Goal: Task Accomplishment & Management: Manage account settings

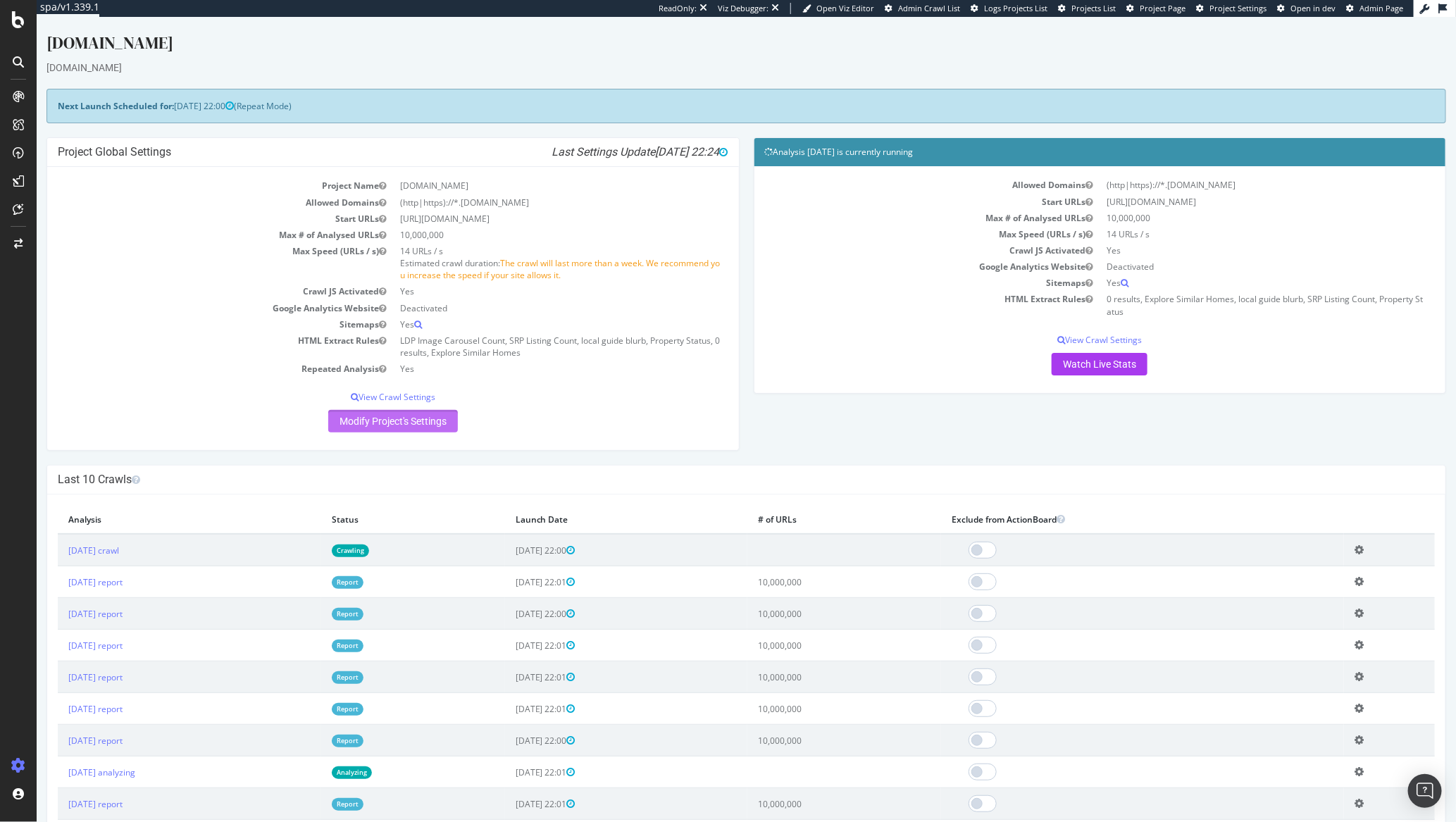
click at [410, 420] on link "Modify Project's Settings" at bounding box center [392, 421] width 130 height 23
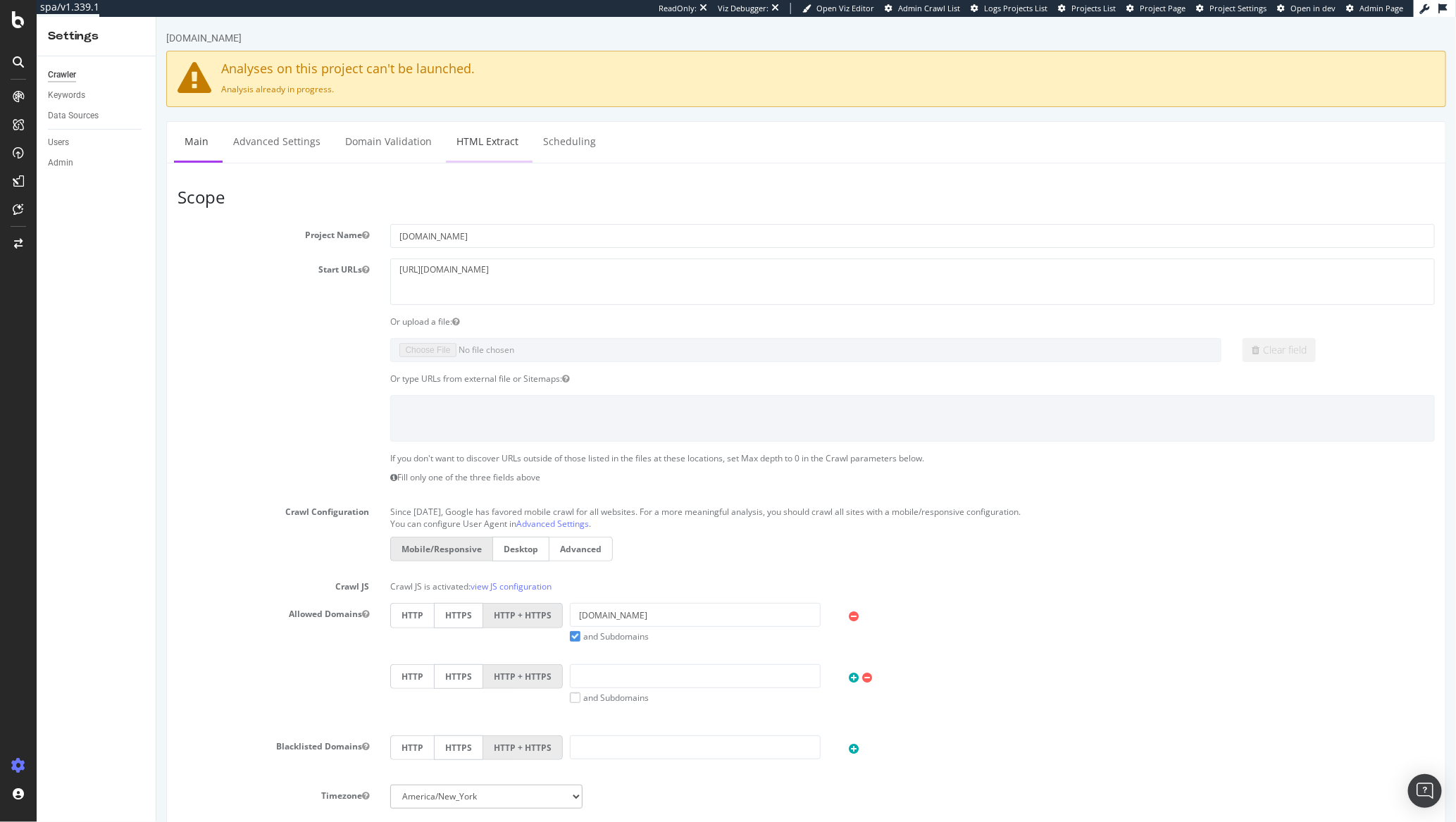
click at [492, 139] on link "HTML Extract" at bounding box center [486, 141] width 83 height 39
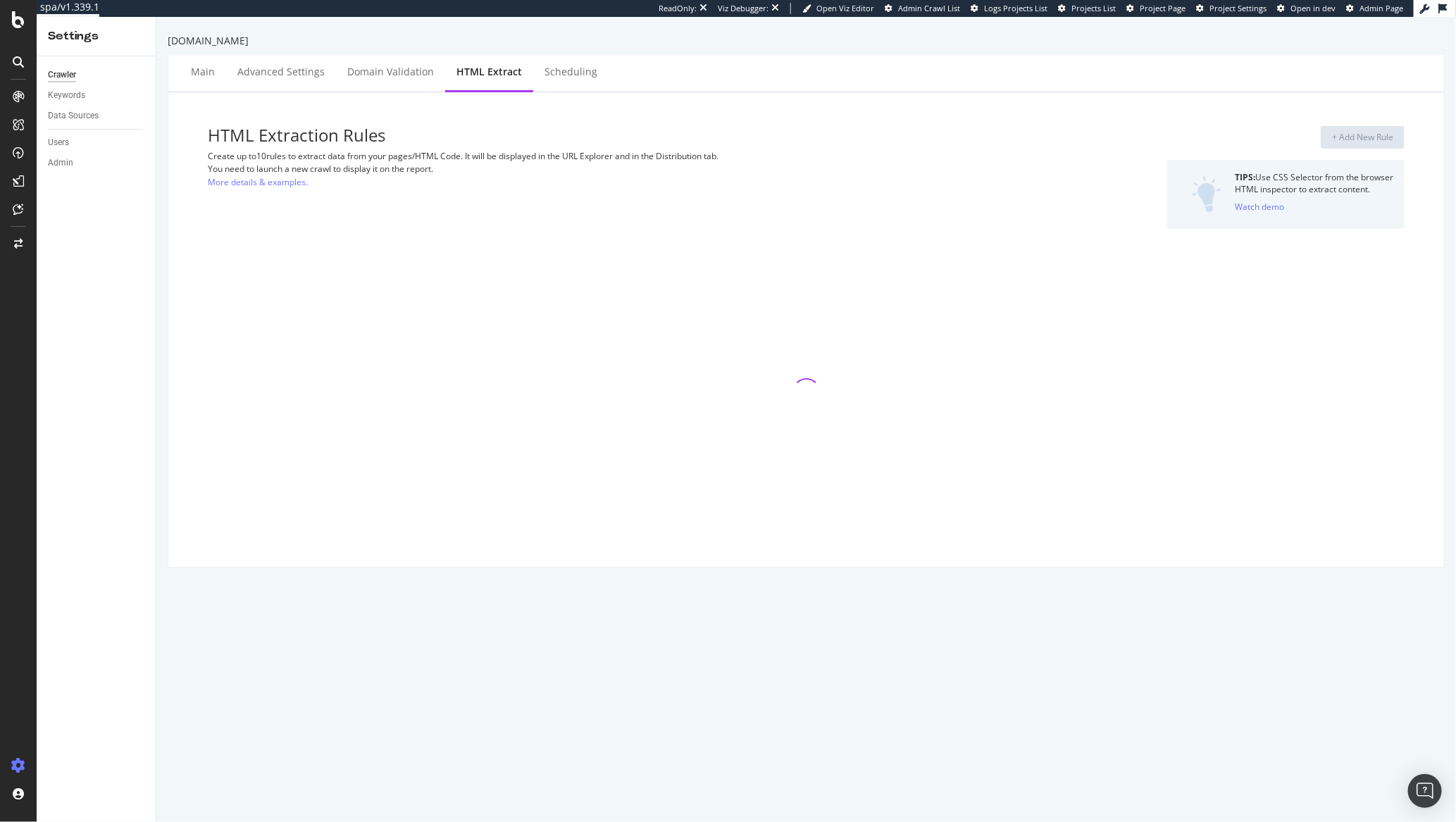
select select "i"
select select "list"
select select "exist"
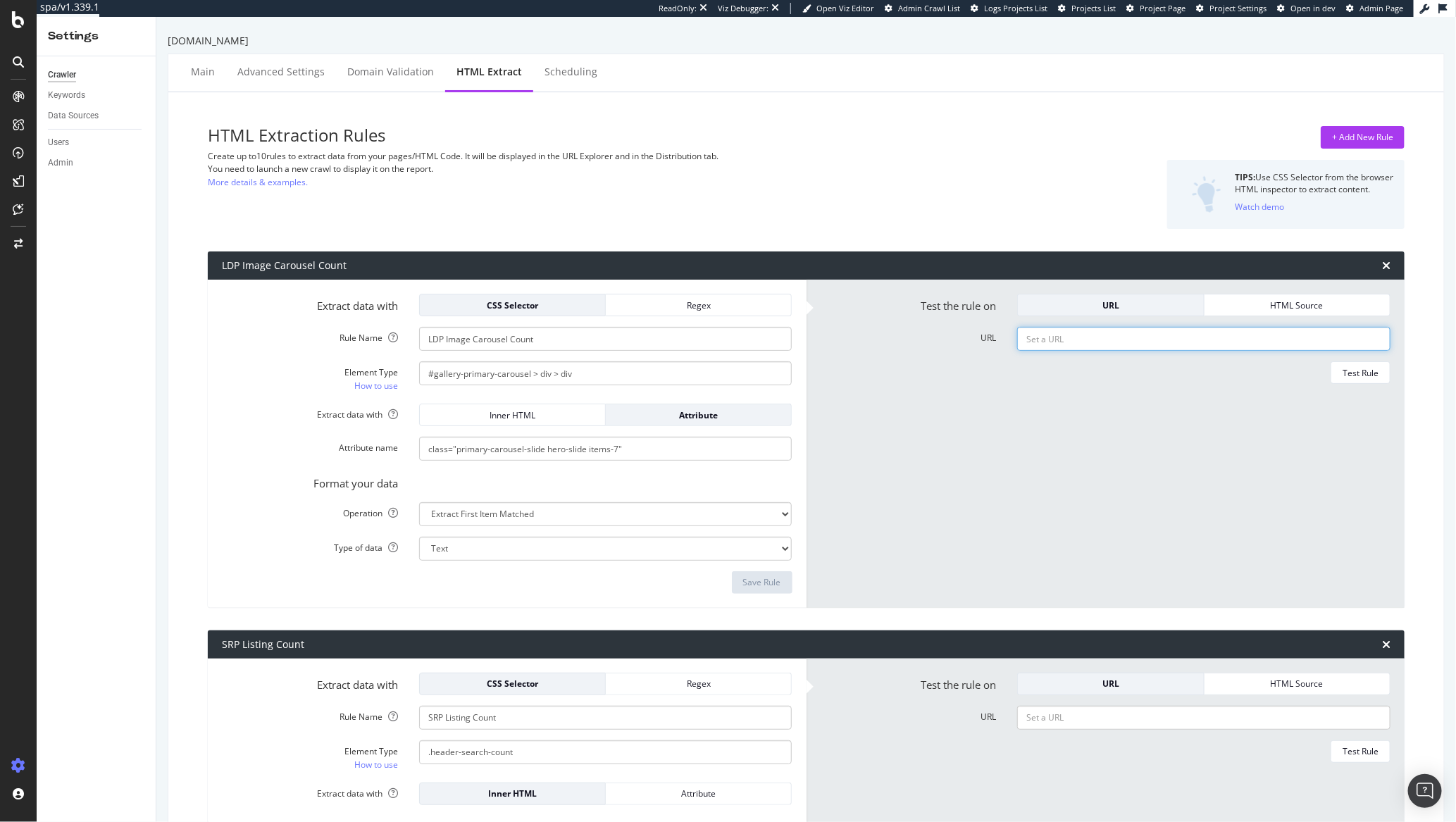
click at [1100, 341] on input "URL" at bounding box center [1204, 338] width 373 height 24
paste input "https://www.homes.com/property/5630-branchville-dr-canal-winchester-oh/38vt42w1…"
type input "https://www.homes.com/property/5630-branchville-dr-canal-winchester-oh/38vt42w1…"
click at [1358, 369] on div "Test Rule" at bounding box center [1361, 373] width 36 height 12
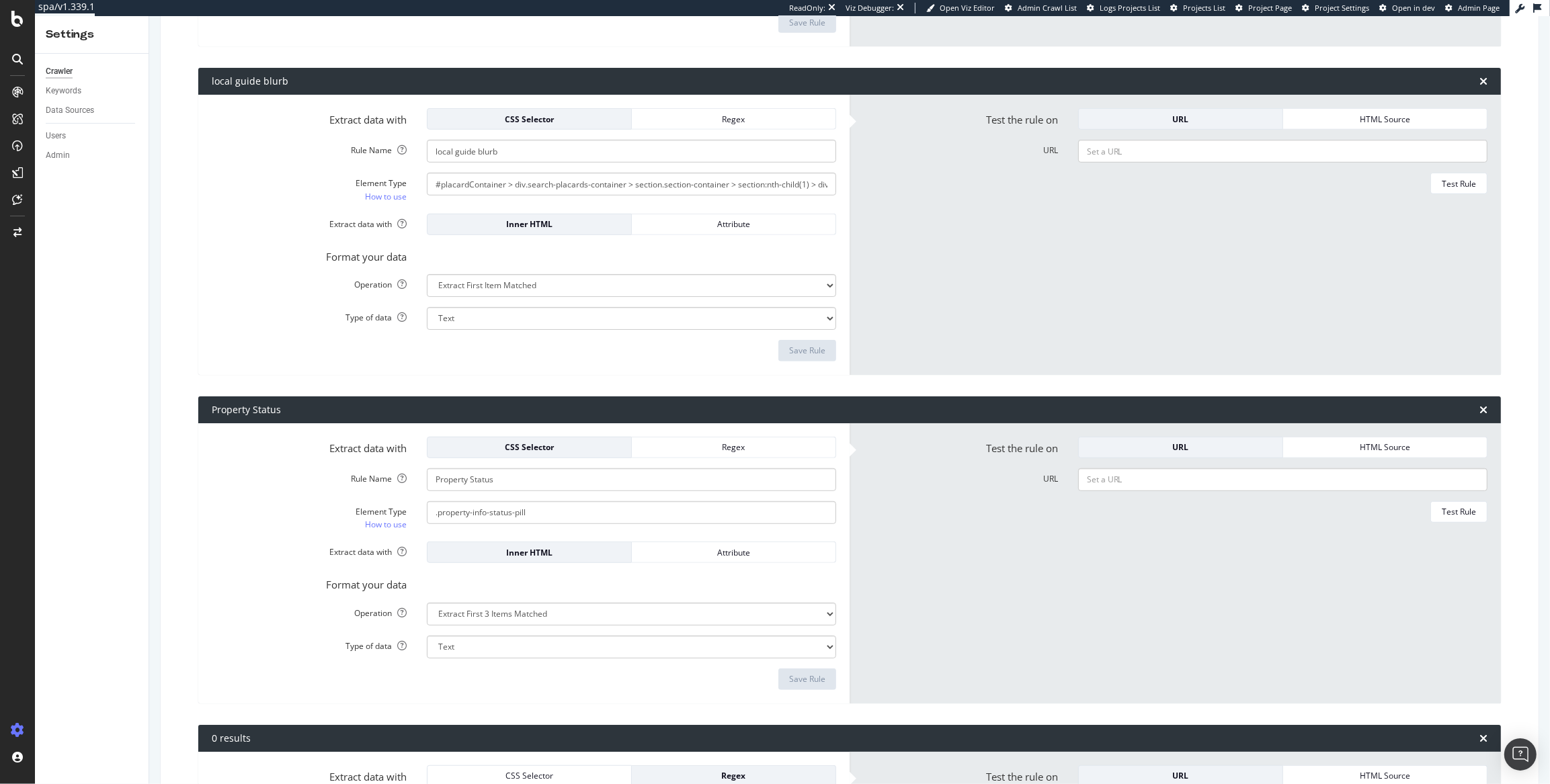
scroll to position [1501, 0]
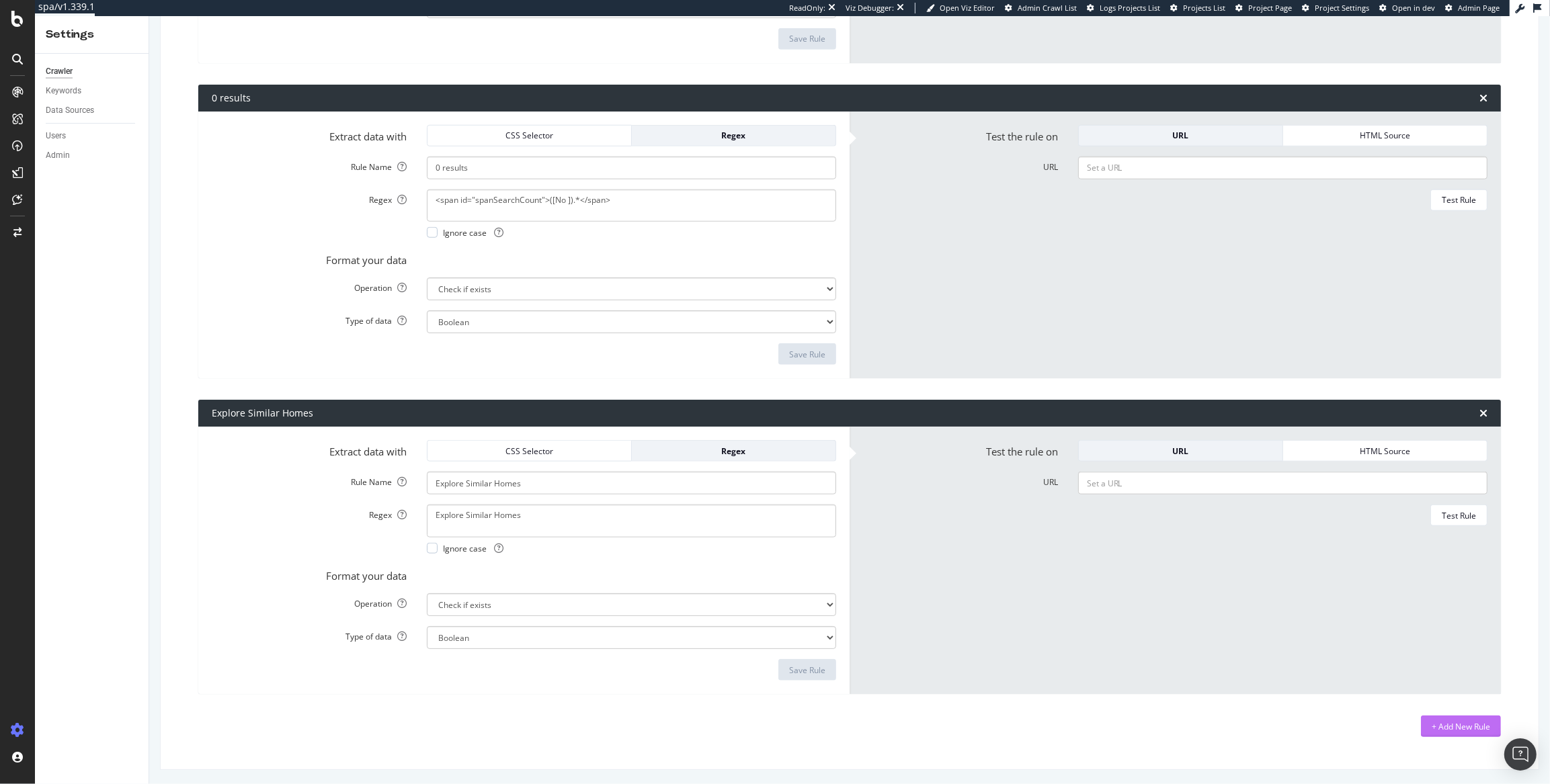
click at [1389, 732] on div "+ Add New Rule" at bounding box center [1461, 726] width 58 height 20
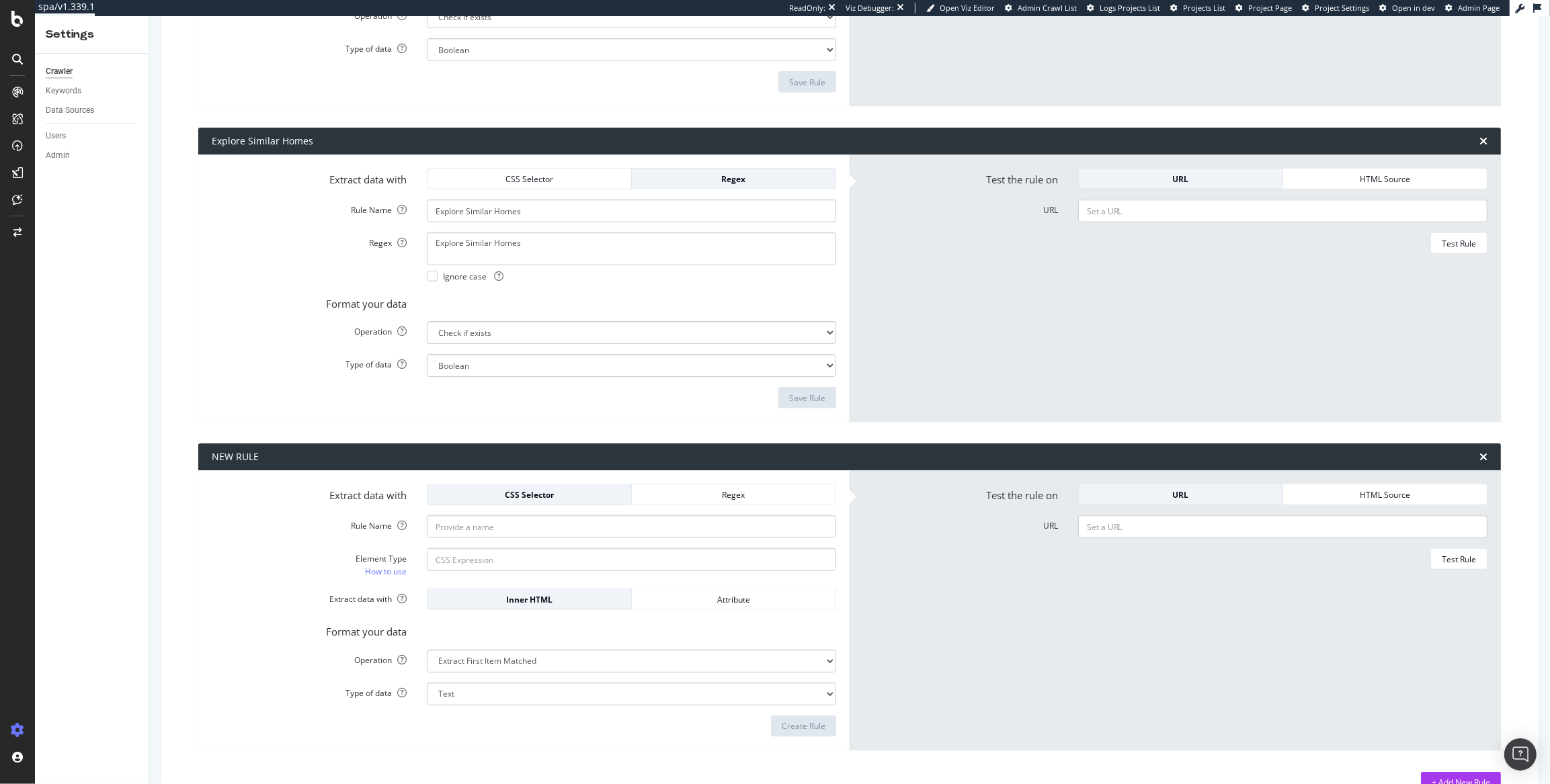
scroll to position [1802, 0]
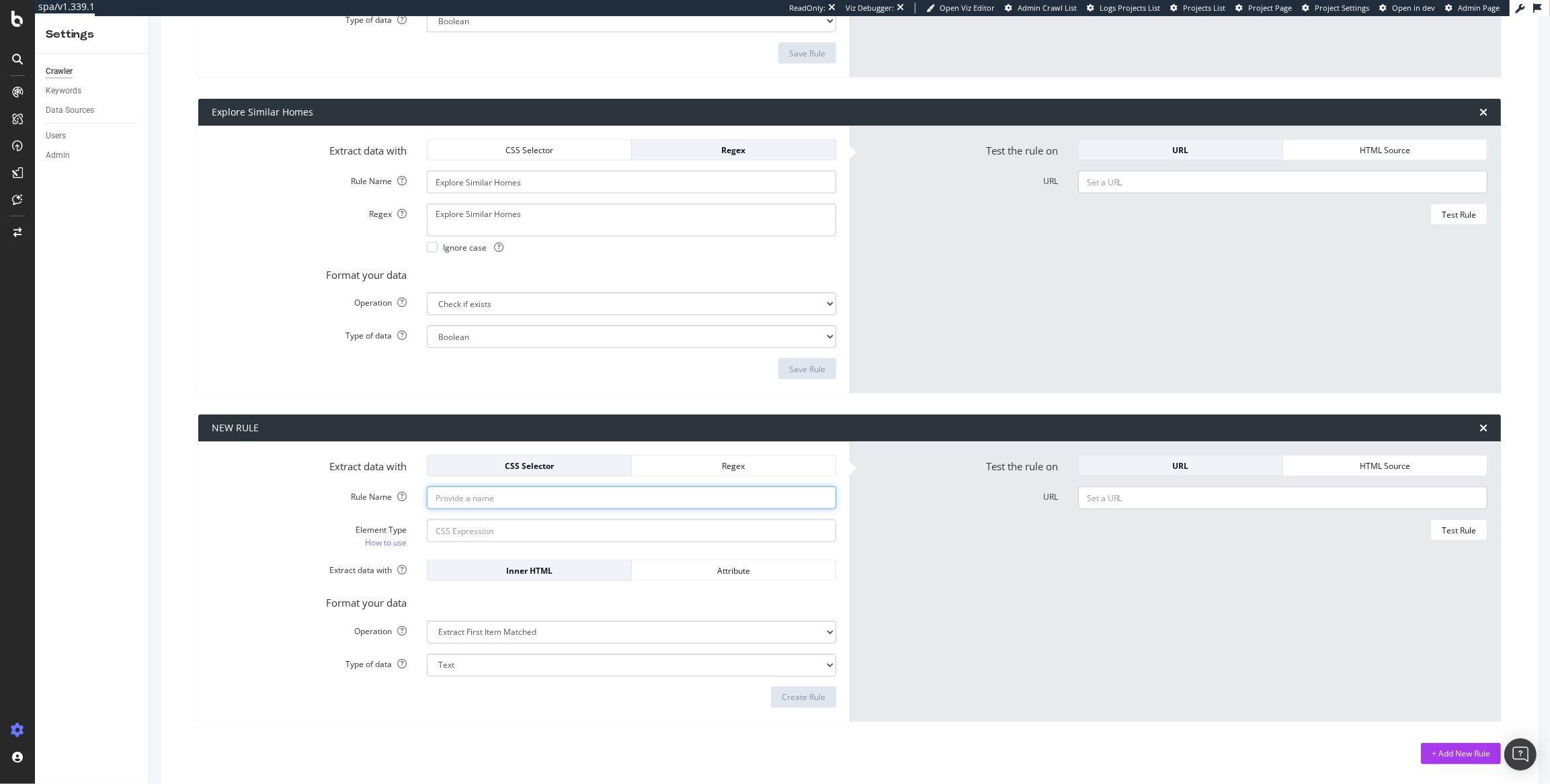
click at [506, 494] on input "Rule Name" at bounding box center [632, 497] width 409 height 23
type input "Image Carousel Test - Botify"
click at [701, 526] on input "Element Type How to use" at bounding box center [632, 530] width 409 height 23
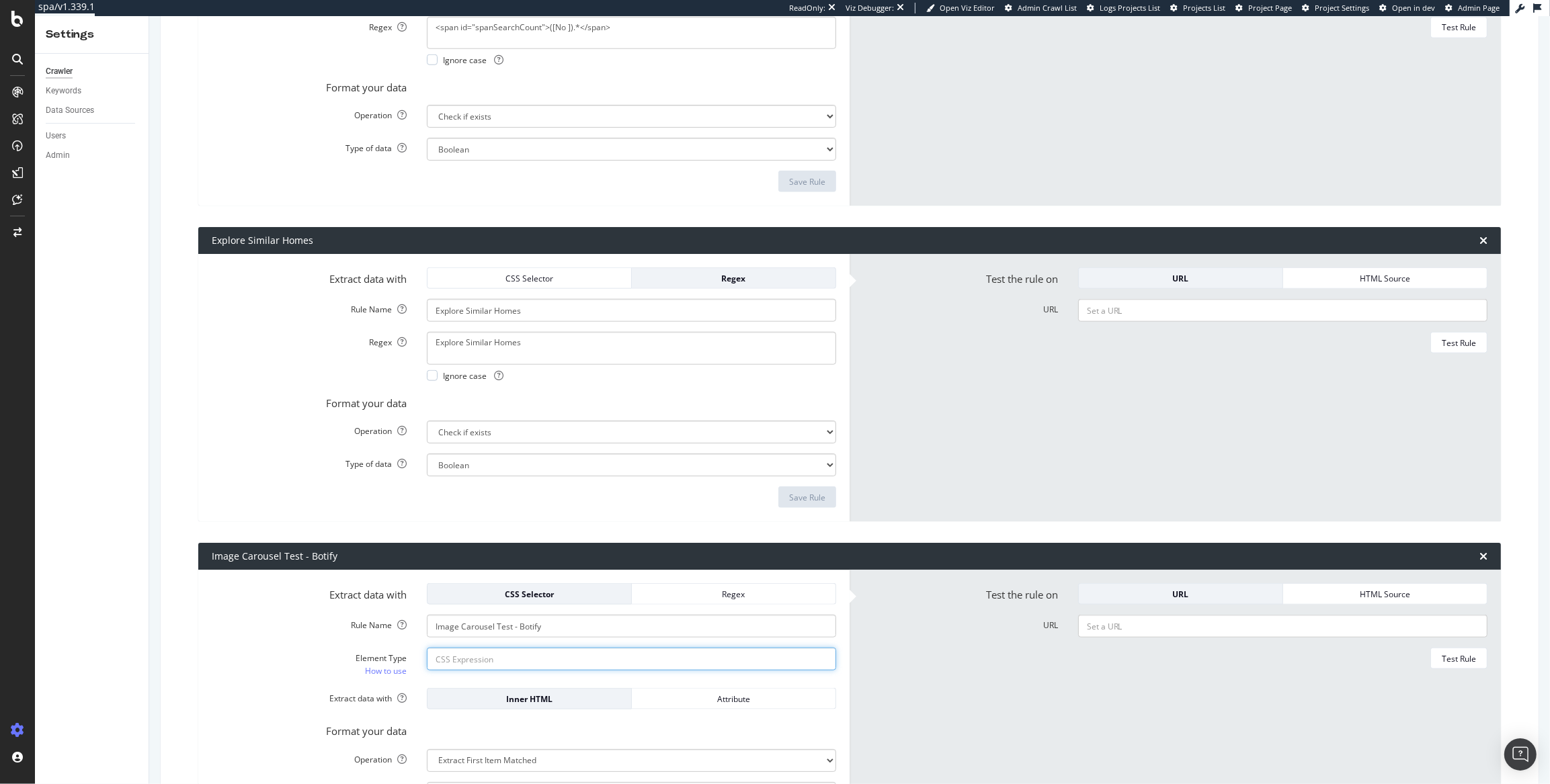
scroll to position [1829, 0]
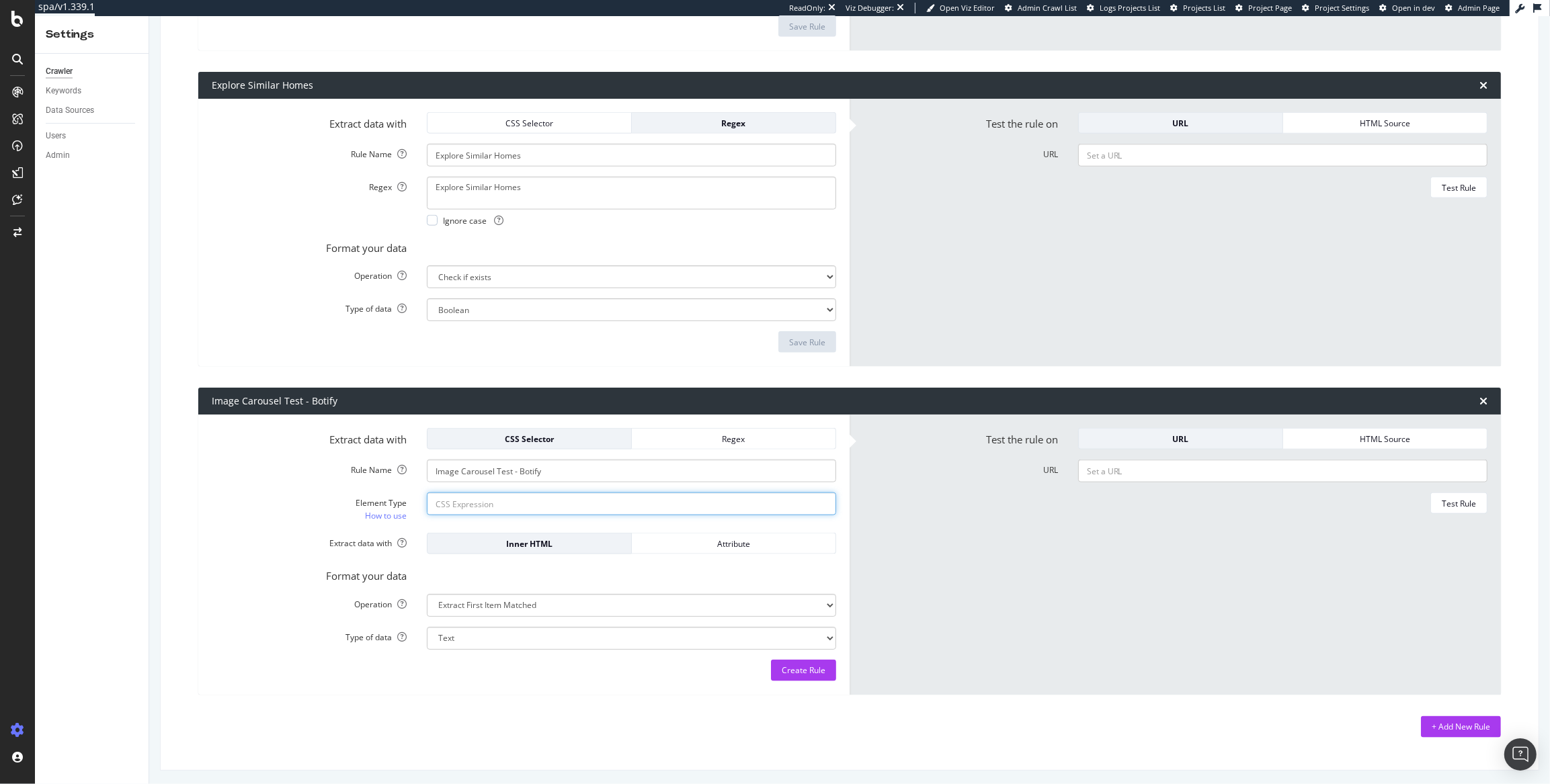
click at [561, 507] on input "Element Type How to use" at bounding box center [632, 503] width 409 height 23
click at [725, 446] on div "Regex" at bounding box center [733, 439] width 182 height 19
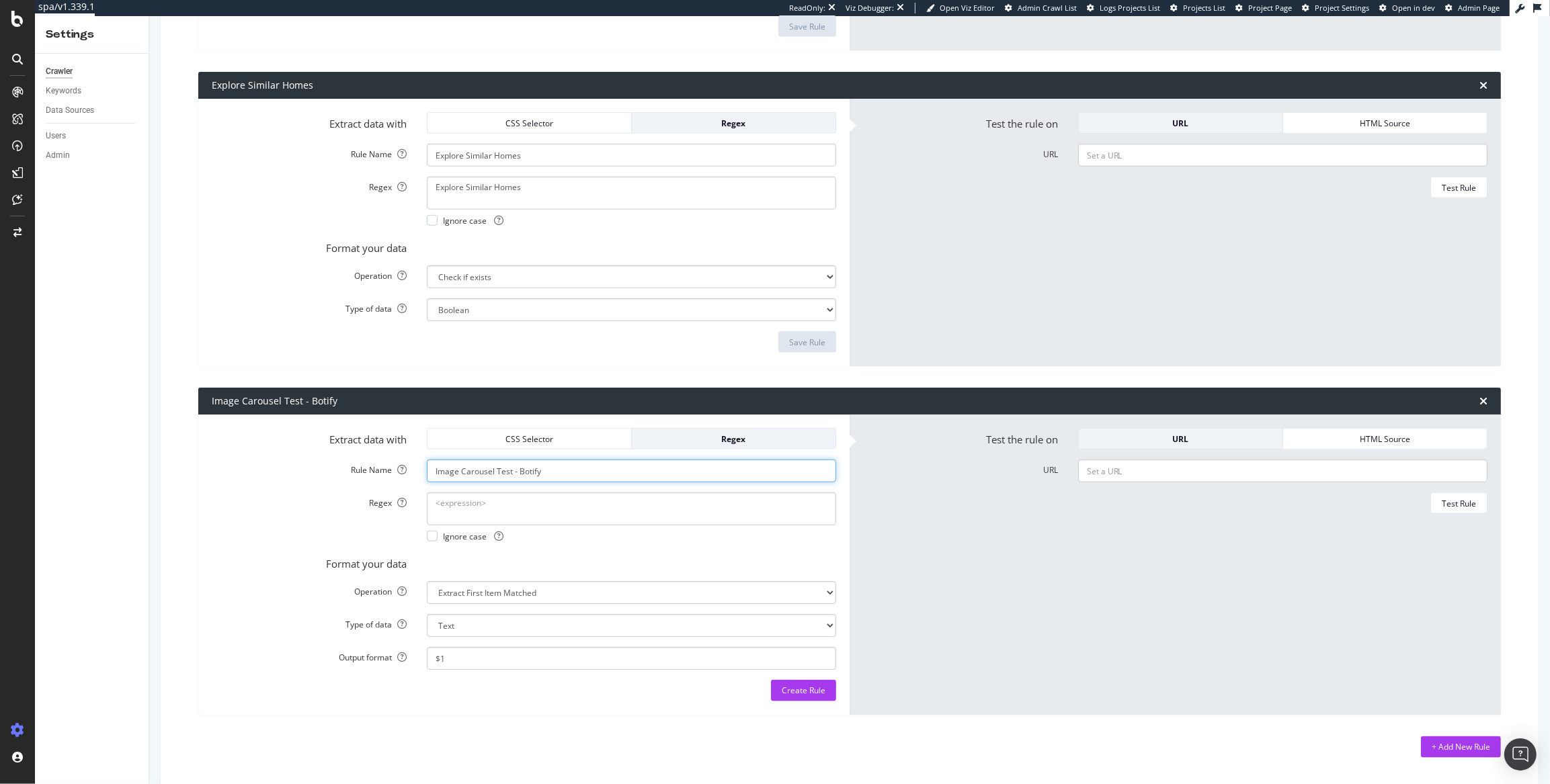
click at [564, 464] on input "Image Carousel Test - Botify" at bounding box center [632, 470] width 409 height 23
click at [559, 499] on textarea "Regex" at bounding box center [632, 508] width 409 height 32
paste textarea "class="[^"]*?-(\d+)""
type textarea "class="[^"]*?-(\d+)""
click at [896, 558] on form "Test the rule on URL HTML Source URL Test Rule" at bounding box center [1175, 565] width 624 height 274
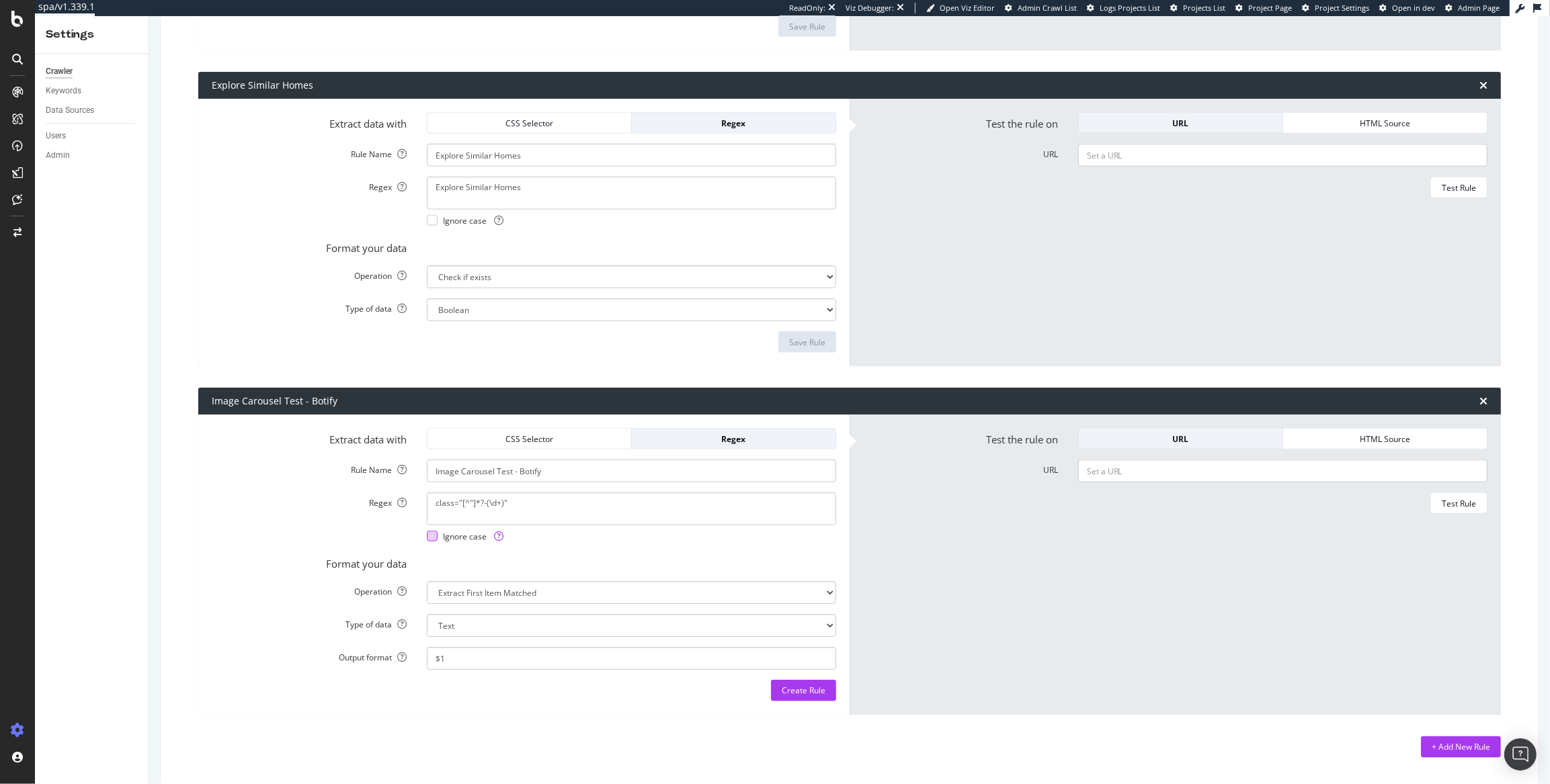
click at [444, 531] on span "Ignore case" at bounding box center [473, 536] width 60 height 12
click at [1176, 464] on input "URL" at bounding box center [1283, 470] width 409 height 23
paste input "https://www.homes.com/property/5630-branchville-dr-canal-winchester-oh/38vt42w1…"
click at [1389, 504] on div "Test Rule" at bounding box center [1458, 504] width 34 height 12
click at [1389, 468] on input "https://www.homes.com/property/5630-branchville-dr-canal-winchester-oh/38vt42w1…" at bounding box center [1283, 470] width 409 height 23
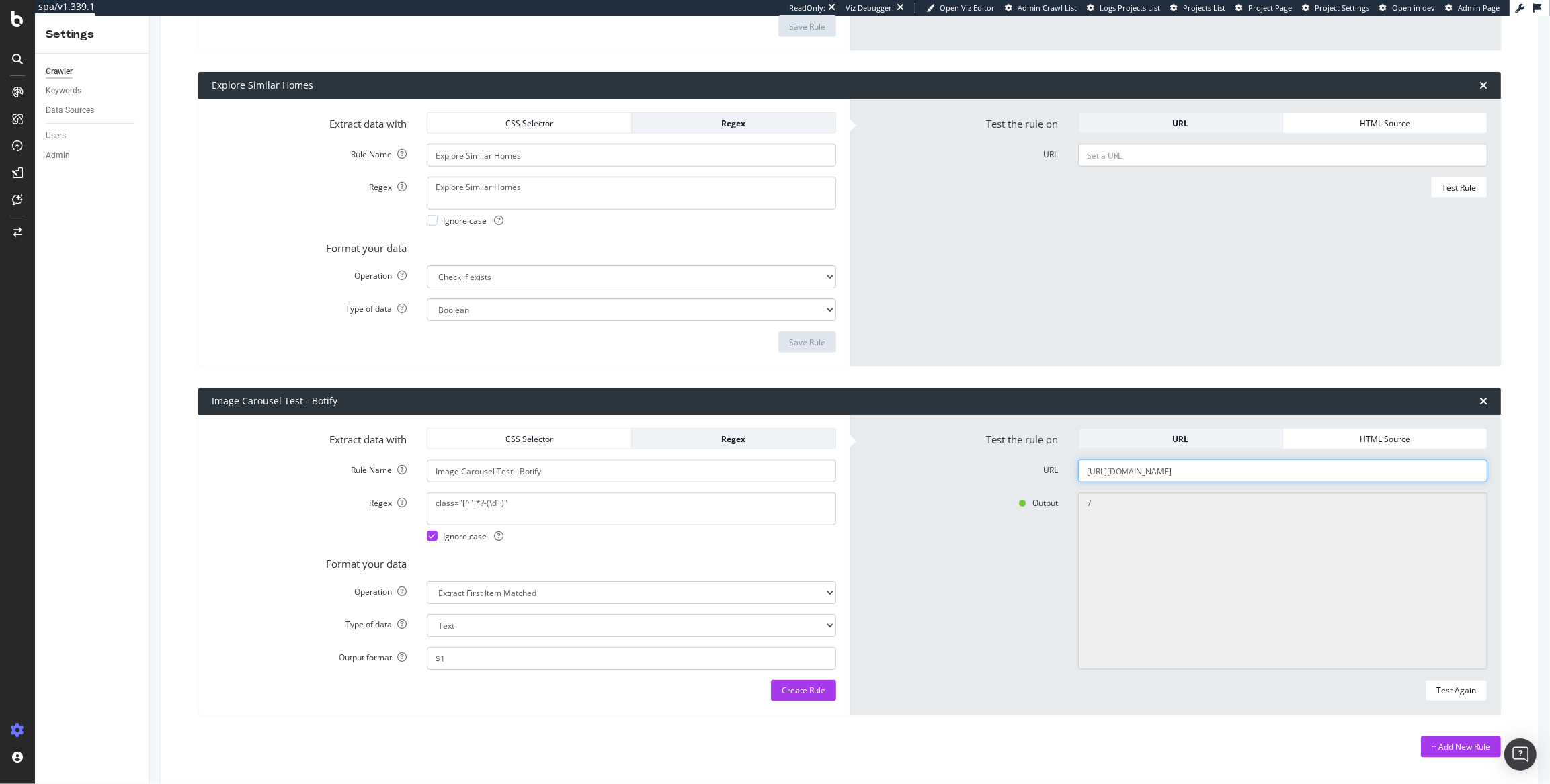
drag, startPoint x: 1441, startPoint y: 471, endPoint x: 1043, endPoint y: 457, distance: 398.2
click at [1008, 444] on form "Test the rule on URL HTML Source URL https://www.homes.com/property/5630-branch…" at bounding box center [1175, 565] width 624 height 274
paste input "0-22-23-ac-m-l-pike-409-new-hartford-mo/6pw46lb49w1cd"
type input "https://www.homes.com/property/0-22-23-ac-m-l-pike-409-new-hartford-mo/6pw46lb4…"
click at [1389, 746] on div "+ Add New Rule" at bounding box center [1461, 747] width 58 height 12
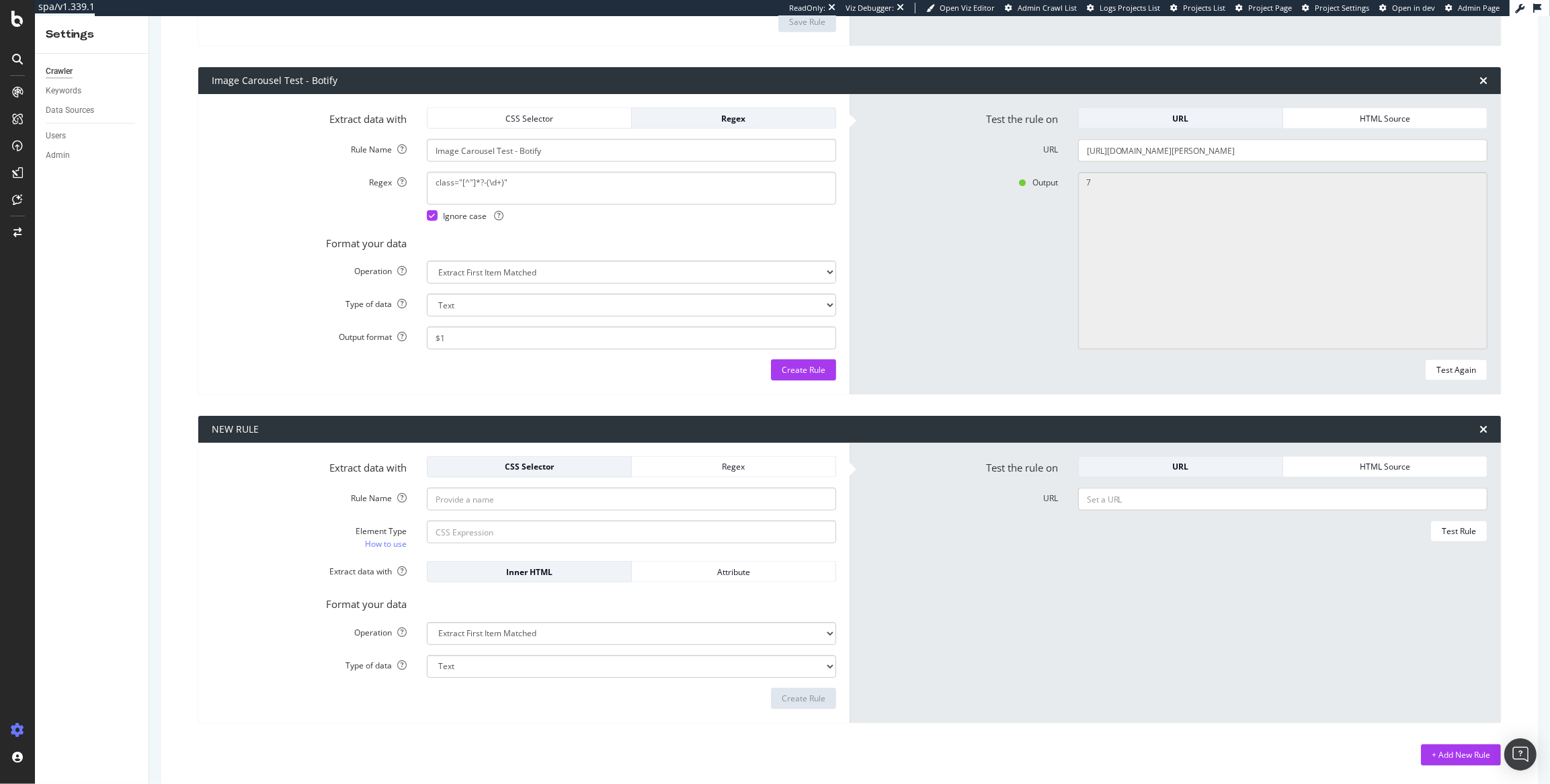
scroll to position [2139, 0]
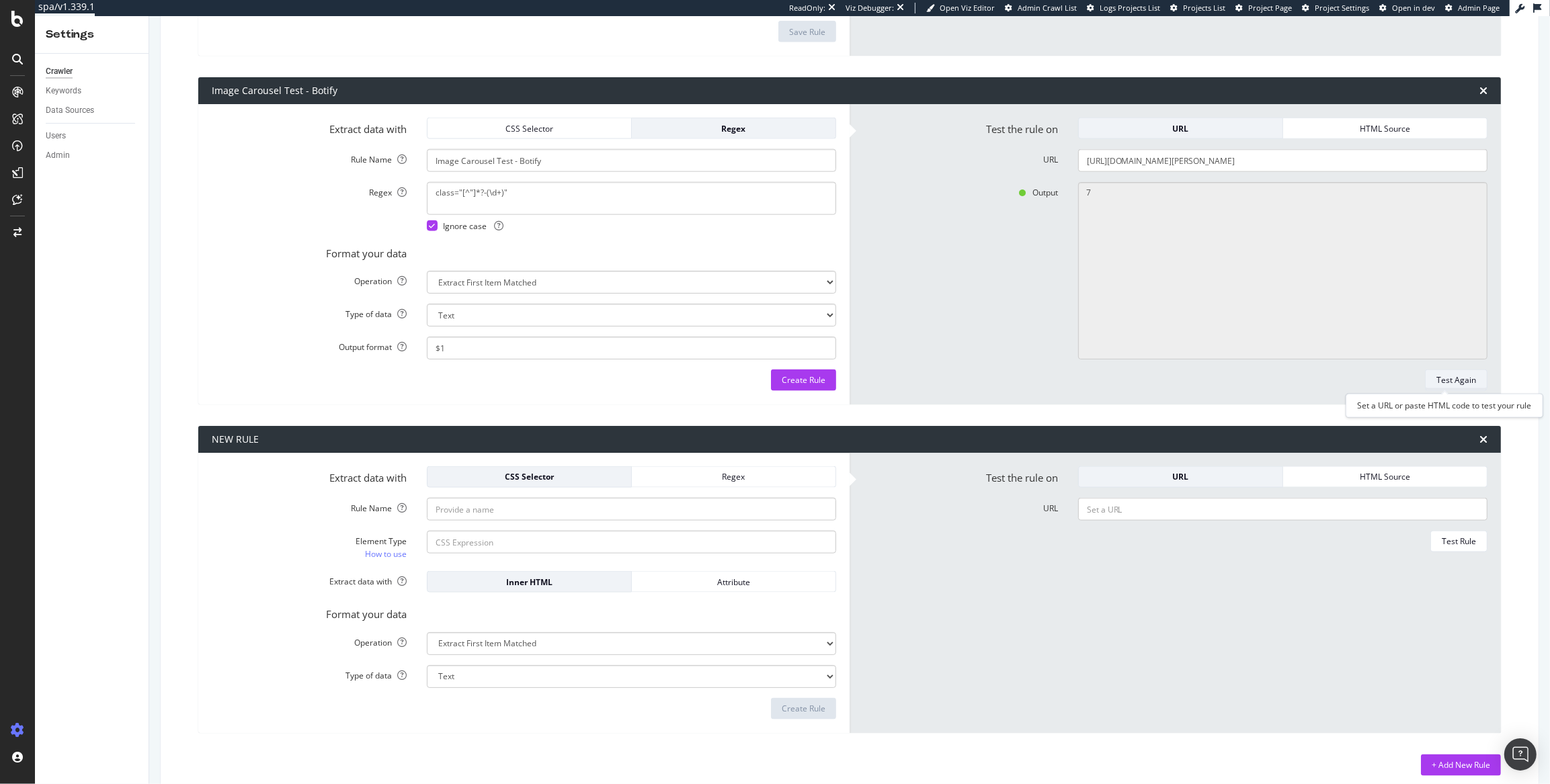
click at [1389, 379] on div "Test Again" at bounding box center [1456, 380] width 39 height 12
type textarea "1"
click at [275, 182] on label "Regex" at bounding box center [309, 190] width 215 height 16
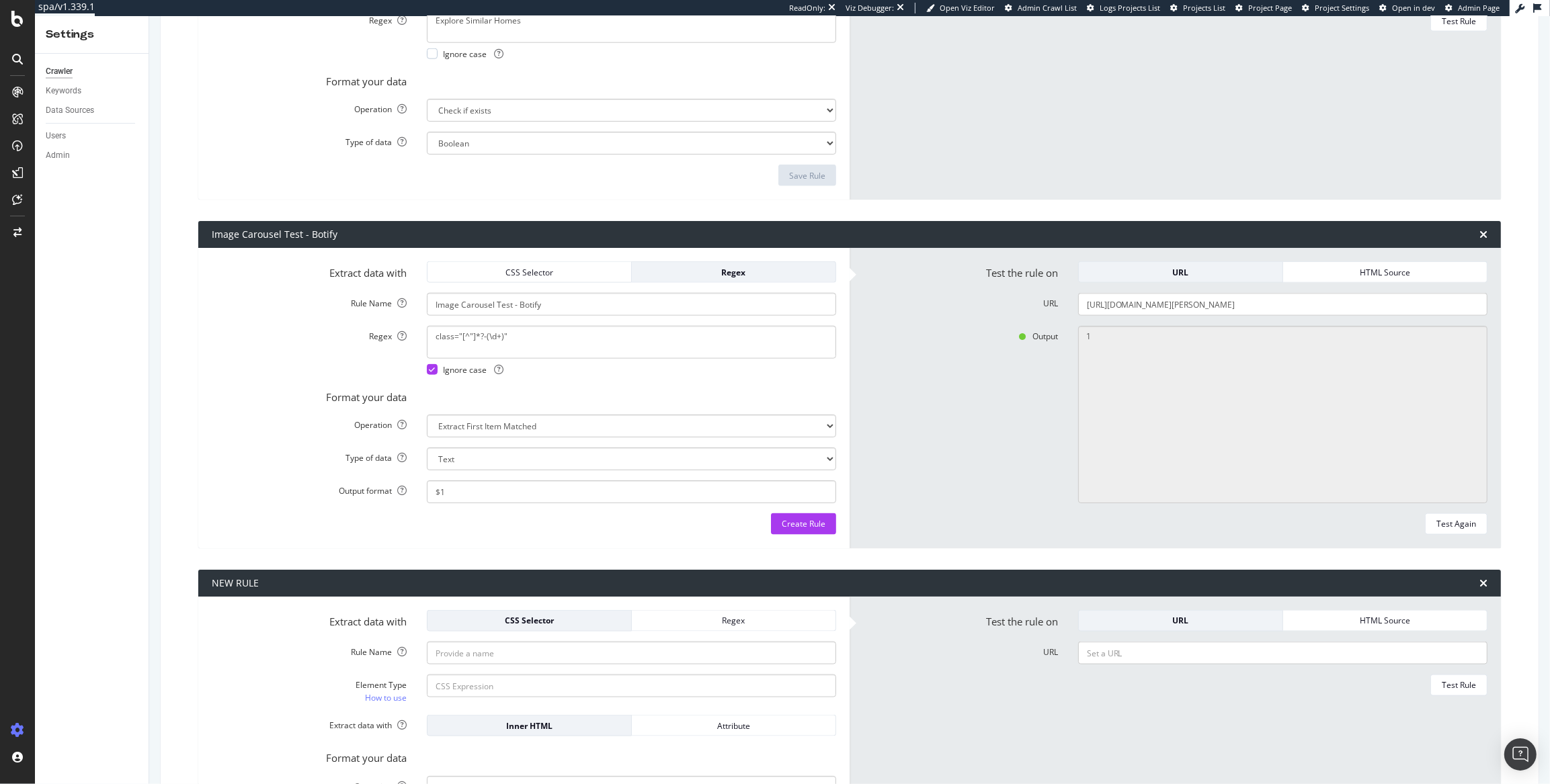
scroll to position [2177, 0]
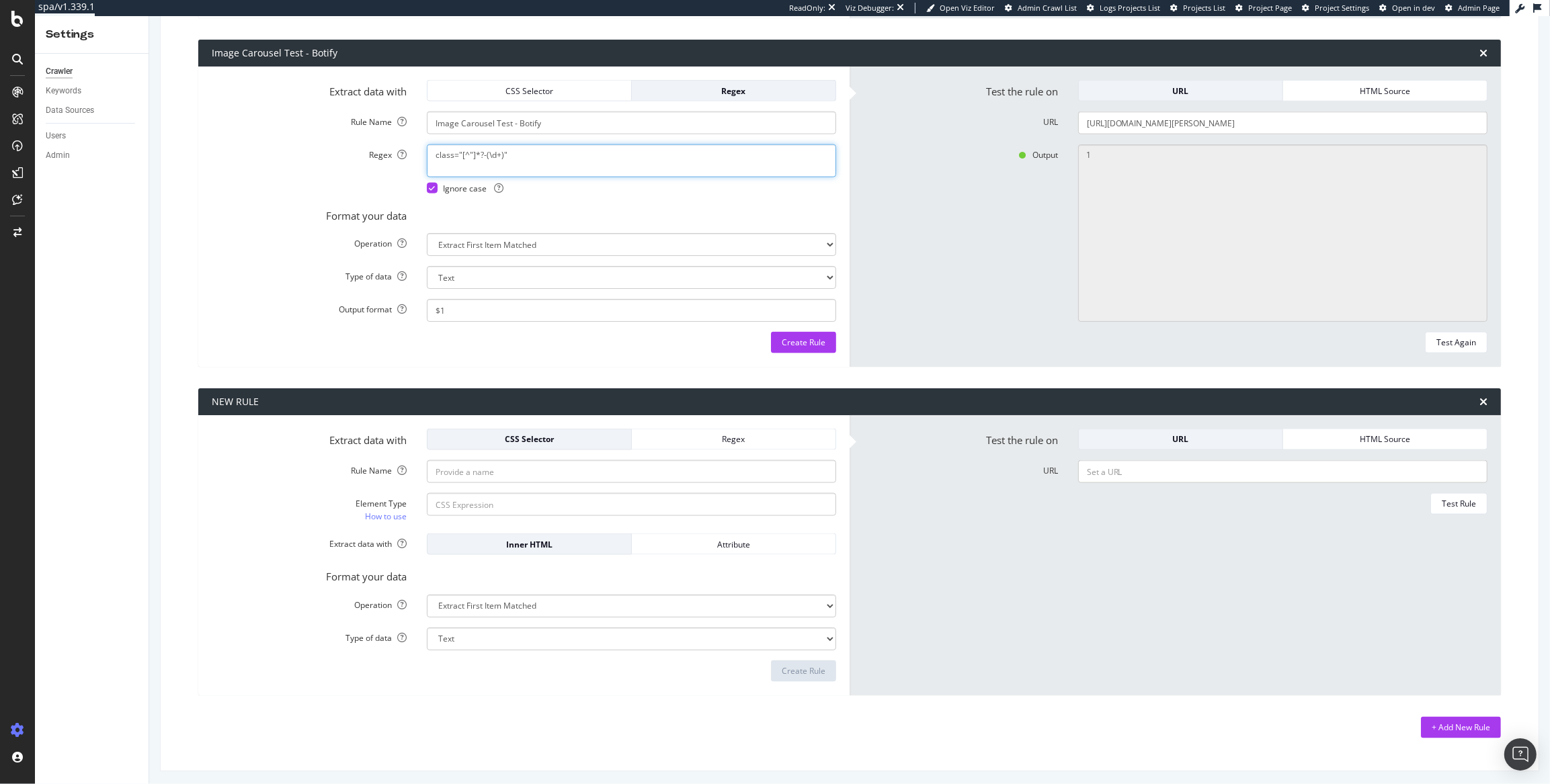
drag, startPoint x: 519, startPoint y: 157, endPoint x: 393, endPoint y: 142, distance: 126.9
click at [393, 142] on form "Extract data with CSS Selector Regex Rule Name Image Carousel Test - Botify Reg…" at bounding box center [524, 217] width 624 height 274
click at [200, 208] on div "Extract data with CSS Selector Regex Rule Name Image Carousel Test - Botify Reg…" at bounding box center [524, 216] width 651 height 300
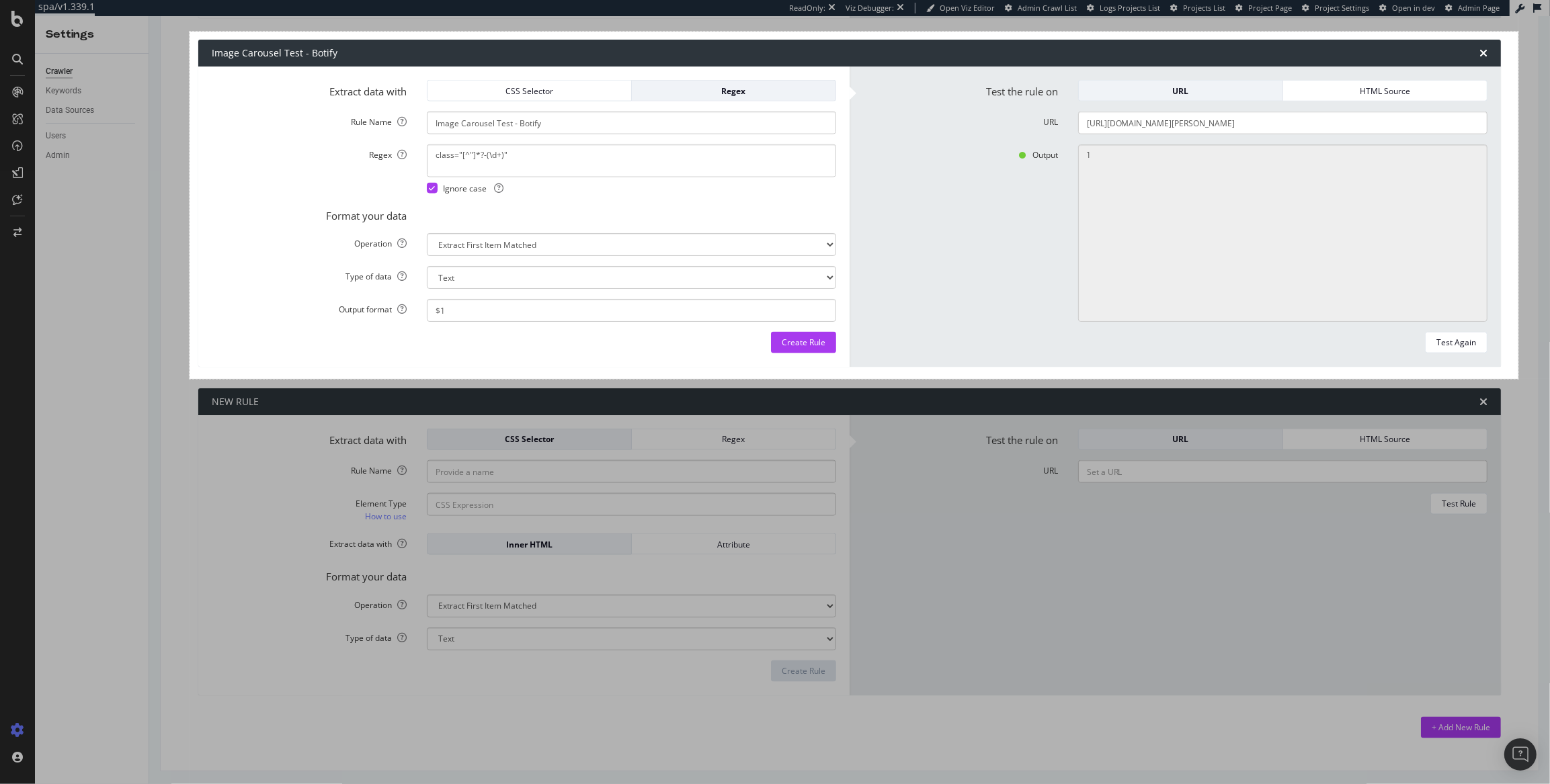
drag, startPoint x: 189, startPoint y: 31, endPoint x: 1519, endPoint y: 379, distance: 1374.8
click at [1389, 379] on div "1977 X 517" at bounding box center [775, 392] width 1550 height 784
click at [170, 320] on link "Copy" at bounding box center [160, 318] width 35 height 15
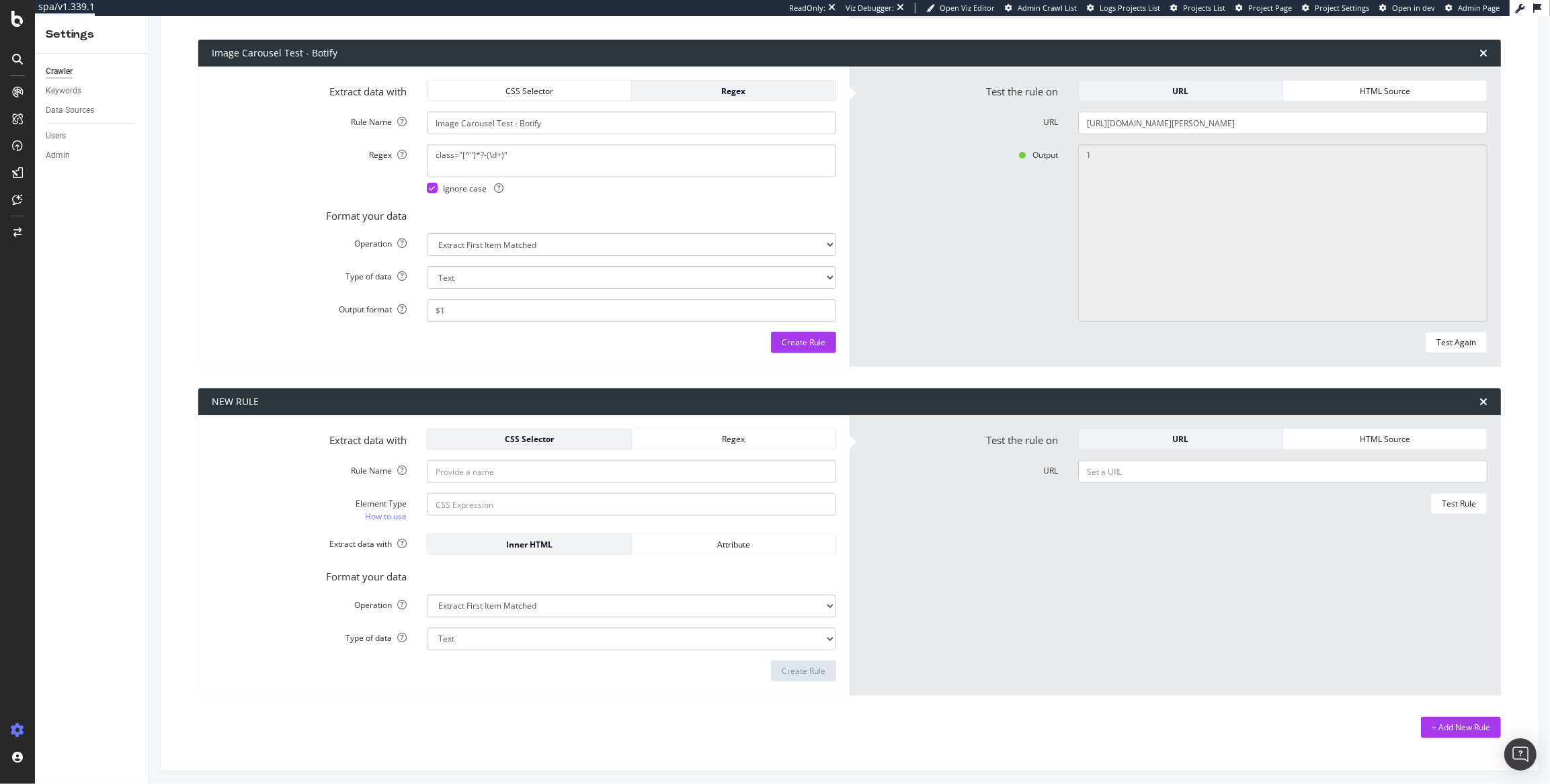
click at [1367, 140] on form "Test the rule on URL HTML Source URL https://www.homes.com/property/0-22-23-ac-…" at bounding box center [1175, 217] width 624 height 274
click at [1389, 129] on input "https://www.homes.com/property/0-22-23-ac-m-l-pike-409-new-hartford-mo/6pw46lb4…" at bounding box center [1283, 122] width 409 height 23
drag, startPoint x: 1453, startPoint y: 116, endPoint x: 1009, endPoint y: 100, distance: 444.3
click at [1009, 100] on form "Test the rule on URL HTML Source URL https://www.homes.com/property/0-22-23-ac-…" at bounding box center [1175, 217] width 624 height 274
paste input "560-winchester-pike-canal-winchester-oh/mwt6q7mp1kbc9"
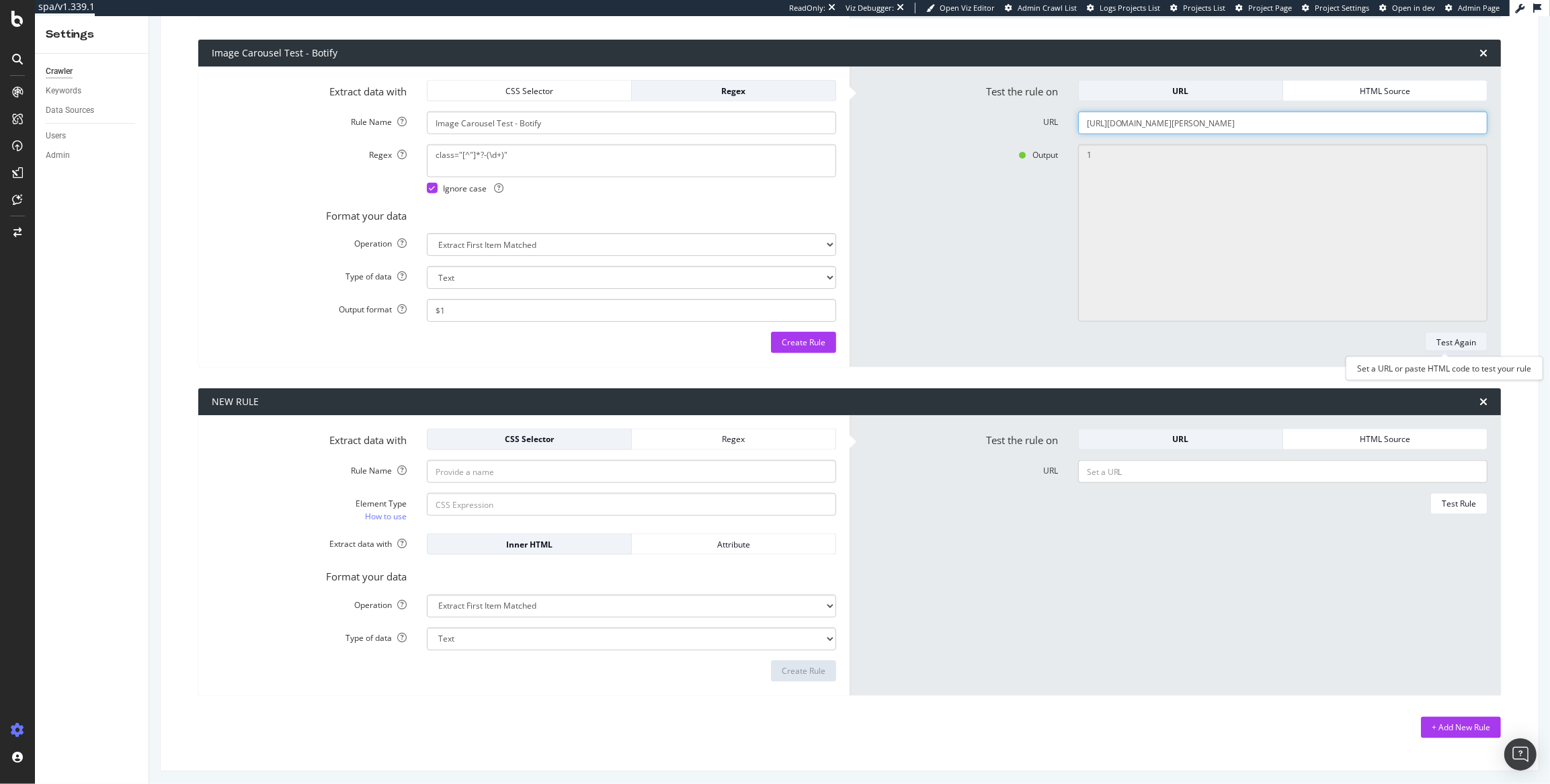
type input "https://www.homes.com/property/560-winchester-pike-canal-winchester-oh/mwt6q7mp…"
click at [1389, 341] on div "Test Again" at bounding box center [1456, 342] width 39 height 12
type textarea "7"
drag, startPoint x: 575, startPoint y: 151, endPoint x: 523, endPoint y: 151, distance: 52.0
click at [370, 132] on form "Extract data with CSS Selector Regex Rule Name Image Carousel Test - Botify Reg…" at bounding box center [524, 217] width 624 height 274
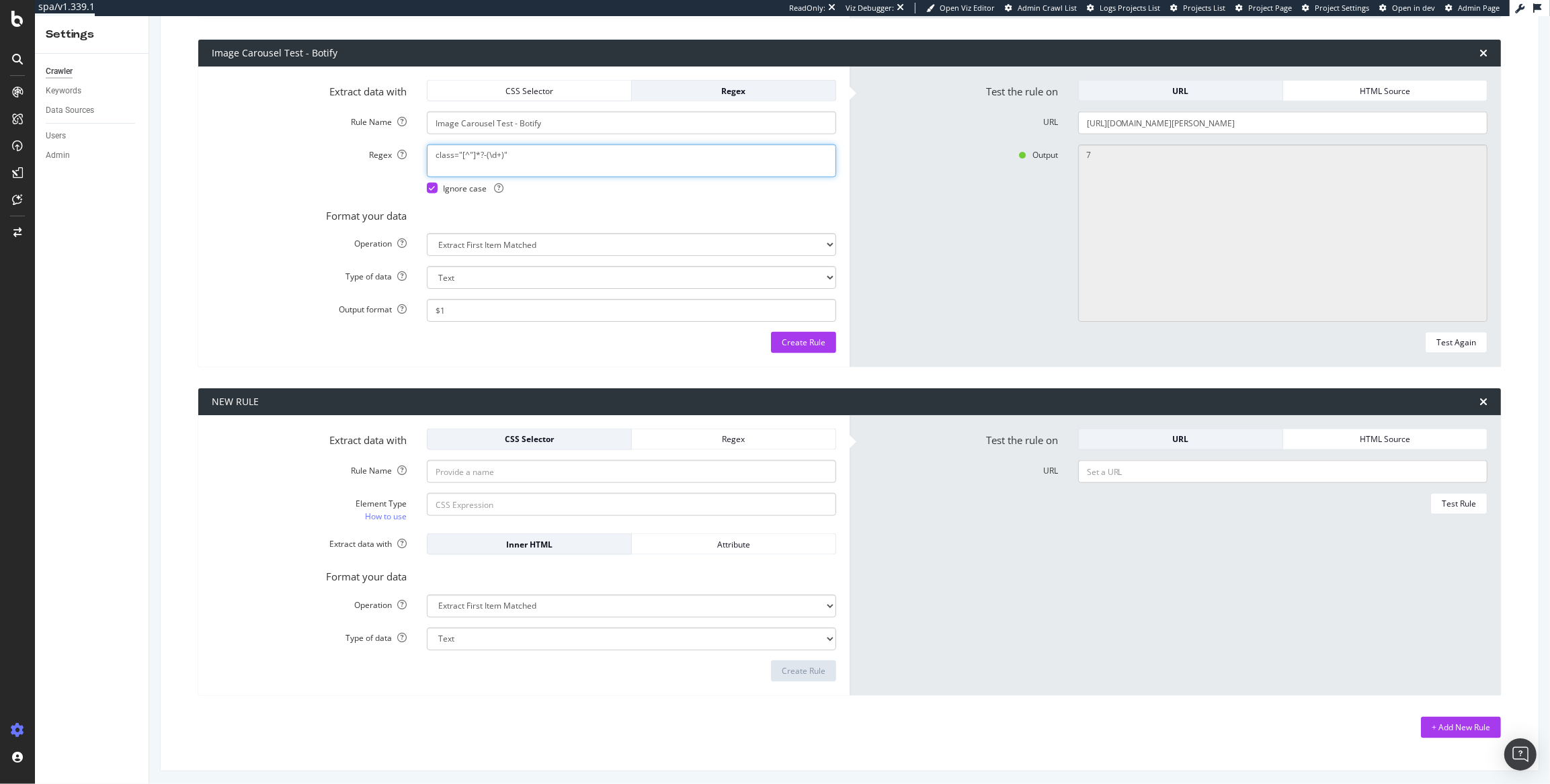
paste textarea "data-index=""
type textarea "data-index="(\d+)""
click at [1389, 344] on div "Test Again" at bounding box center [1456, 342] width 39 height 12
type textarea "0"
click at [474, 153] on textarea "data-index="(\d+)"" at bounding box center [632, 160] width 409 height 32
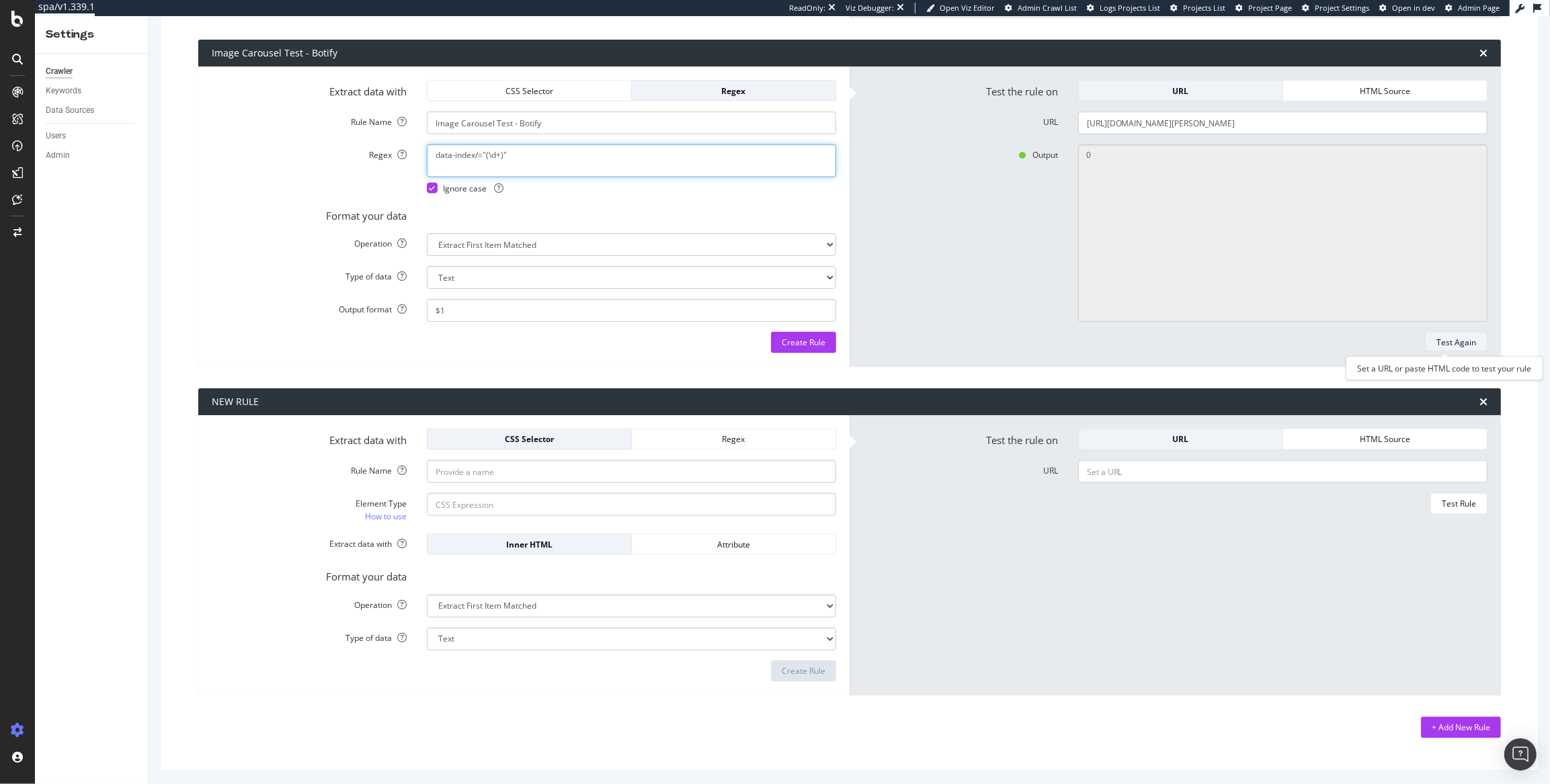
type textarea "data-index/="(\d+)""
click at [1389, 336] on div "Test Again" at bounding box center [1456, 342] width 39 height 12
type textarea "No results matched this rule"
click at [476, 153] on textarea "data-index/="(\d+)"" at bounding box center [632, 160] width 409 height 32
click at [621, 155] on textarea "data-index="(\d+)"" at bounding box center [632, 160] width 409 height 32
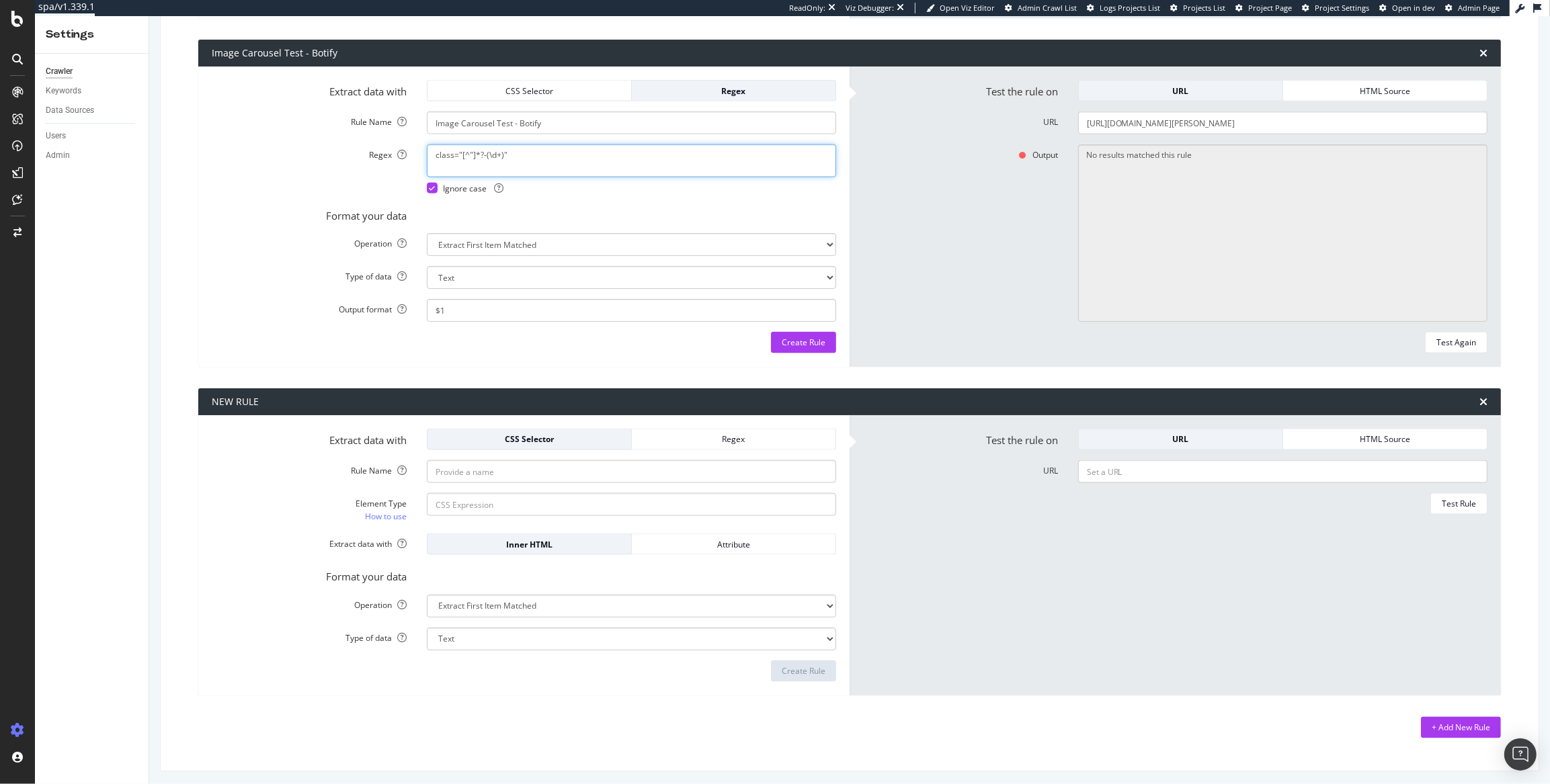
type textarea "class="[^"]*?-(\d+)""
click at [1232, 122] on input "https://www.homes.com/property/560-winchester-pike-canal-winchester-oh/mwt6q7mp…" at bounding box center [1283, 122] width 409 height 23
click at [1389, 344] on div "Test Again" at bounding box center [1456, 342] width 39 height 12
type textarea "7"
drag, startPoint x: 518, startPoint y: 156, endPoint x: 332, endPoint y: 137, distance: 187.0
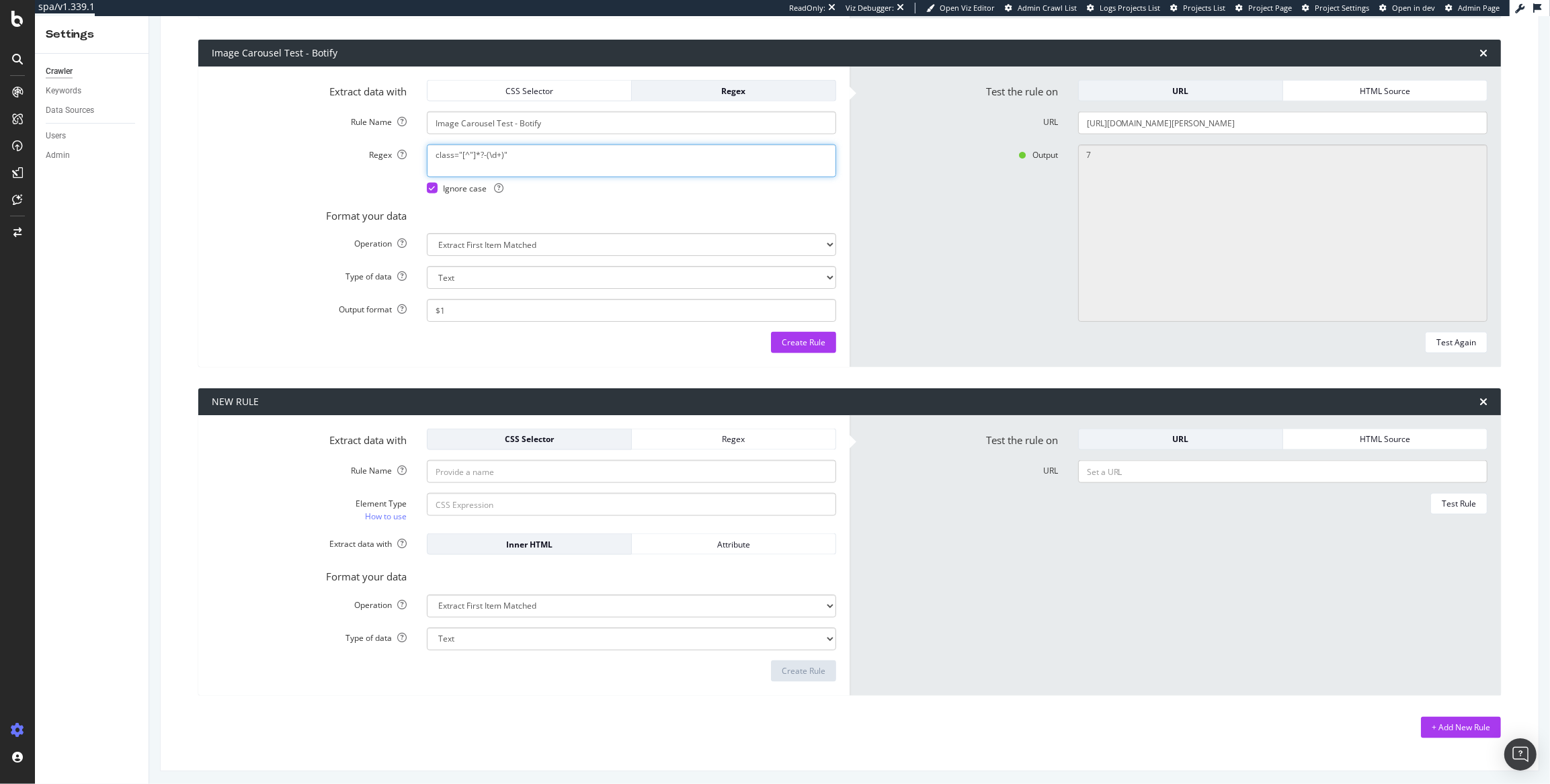
click at [329, 135] on form "Extract data with CSS Selector Regex Rule Name Image Carousel Test - Botify Reg…" at bounding box center [524, 217] width 624 height 274
paste textarea "data-totalimgs=""
type textarea "data-totalimgs="(\d+)""
click at [1389, 341] on div "Test Again" at bounding box center [1456, 342] width 39 height 12
type textarea "54"
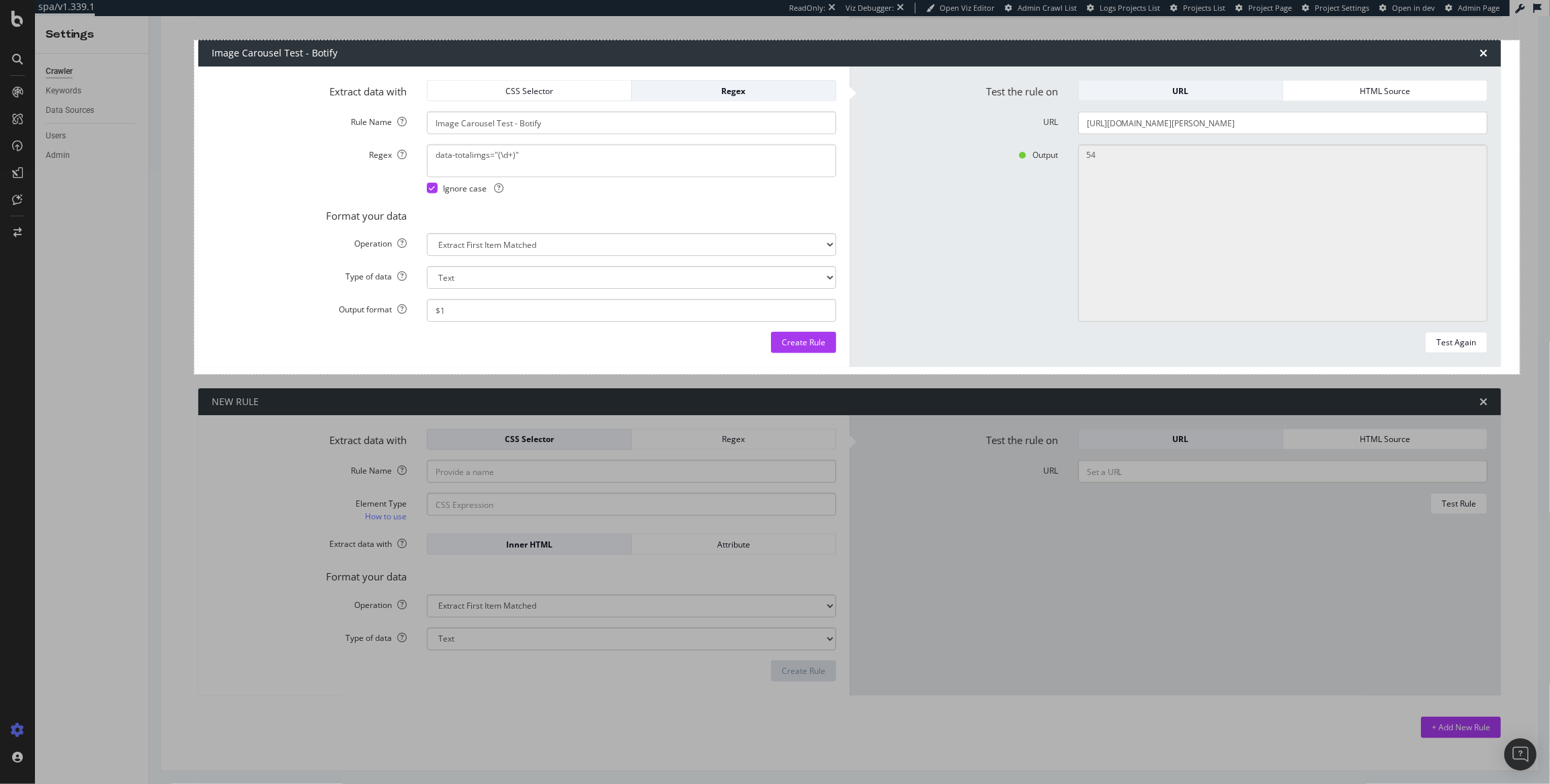
drag, startPoint x: 194, startPoint y: 40, endPoint x: 1519, endPoint y: 374, distance: 1366.4
click at [1389, 374] on div "1972 X 497" at bounding box center [775, 392] width 1550 height 784
click at [170, 317] on link "Copy" at bounding box center [165, 314] width 35 height 15
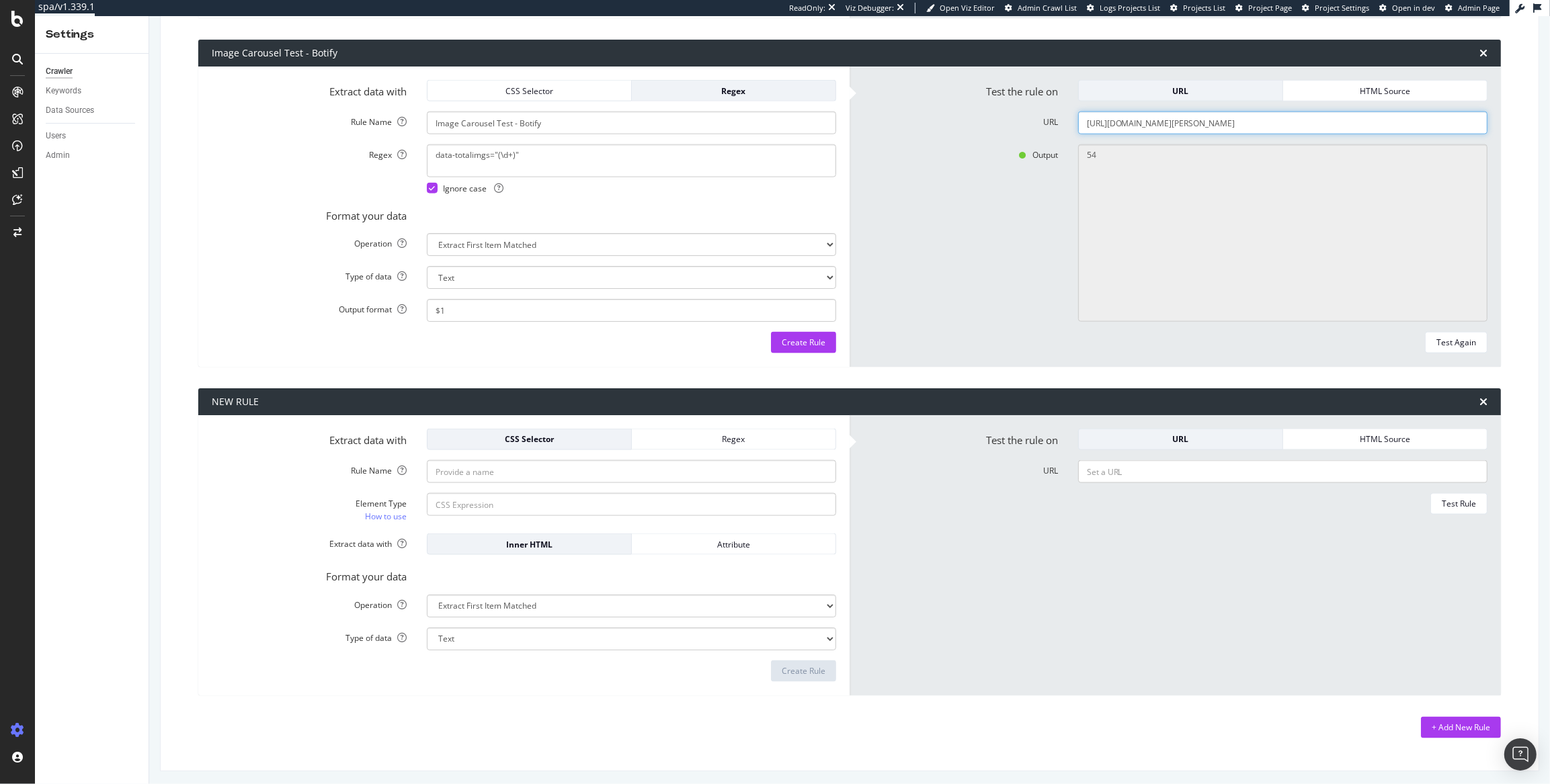
click at [1184, 122] on input "https://www.homes.com/property/560-winchester-pike-canal-winchester-oh/mwt6q7mp…" at bounding box center [1283, 122] width 409 height 23
paste input "0-22-23-ac-m-l-pike-409-new-hartford-mo/6pw46lb49w1cd"
type input "https://www.homes.com/property/0-22-23-ac-m-l-pike-409-new-hartford-mo/6pw46lb4…"
click at [1389, 336] on div "Test Again" at bounding box center [1456, 342] width 39 height 12
type textarea "1"
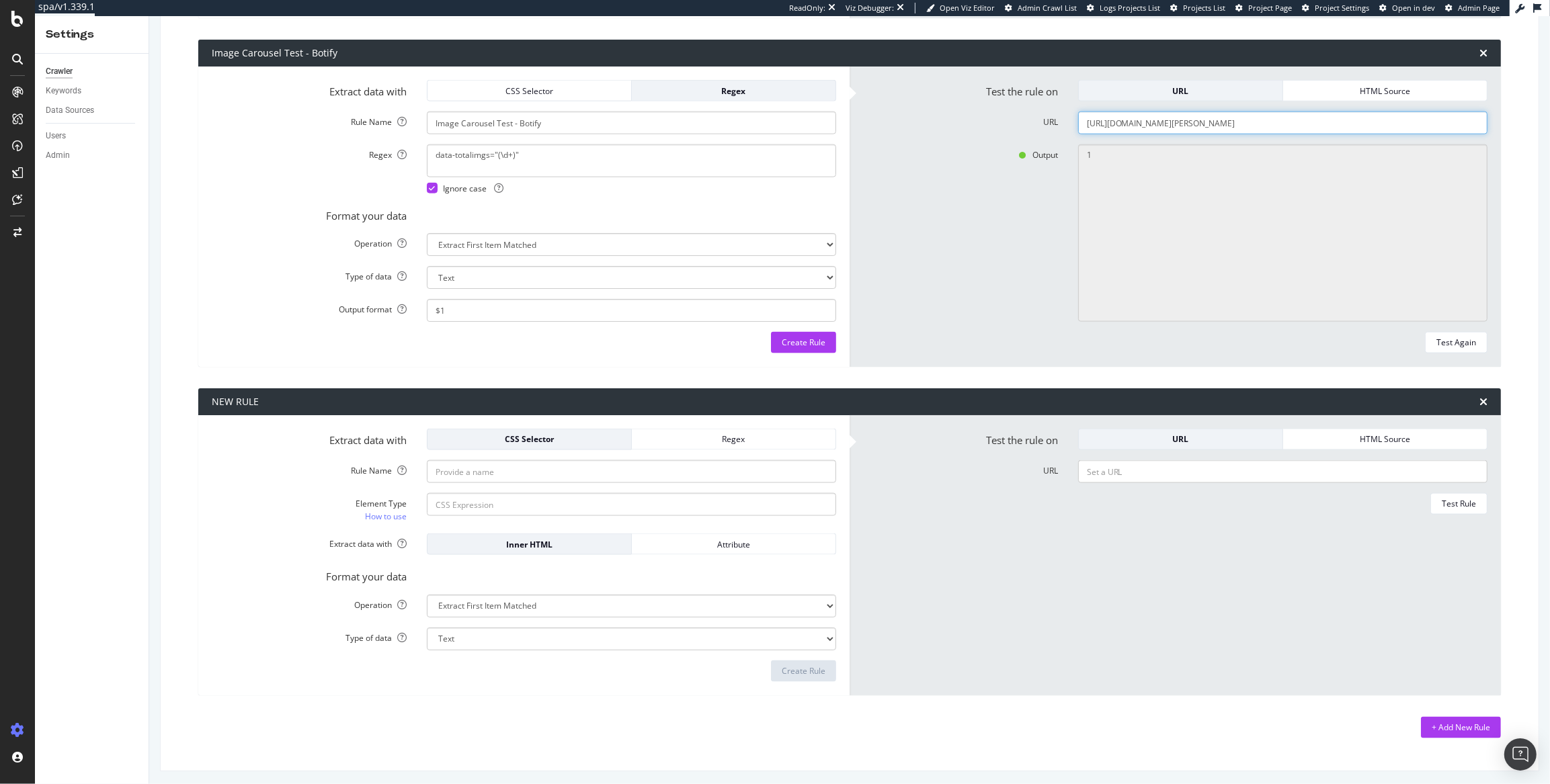
click at [1155, 124] on input "https://www.homes.com/property/0-22-23-ac-m-l-pike-409-new-hartford-mo/6pw46lb4…" at bounding box center [1283, 122] width 409 height 23
paste input "1507-mariposa-dr-corona-ca/9ce2n7dw1d7lh"
type input "https://www.homes.com/property/1507-mariposa-dr-corona-ca/9ce2n7dw1d7lh/"
click at [1389, 336] on div "Test Again" at bounding box center [1456, 342] width 39 height 12
type textarea "38"
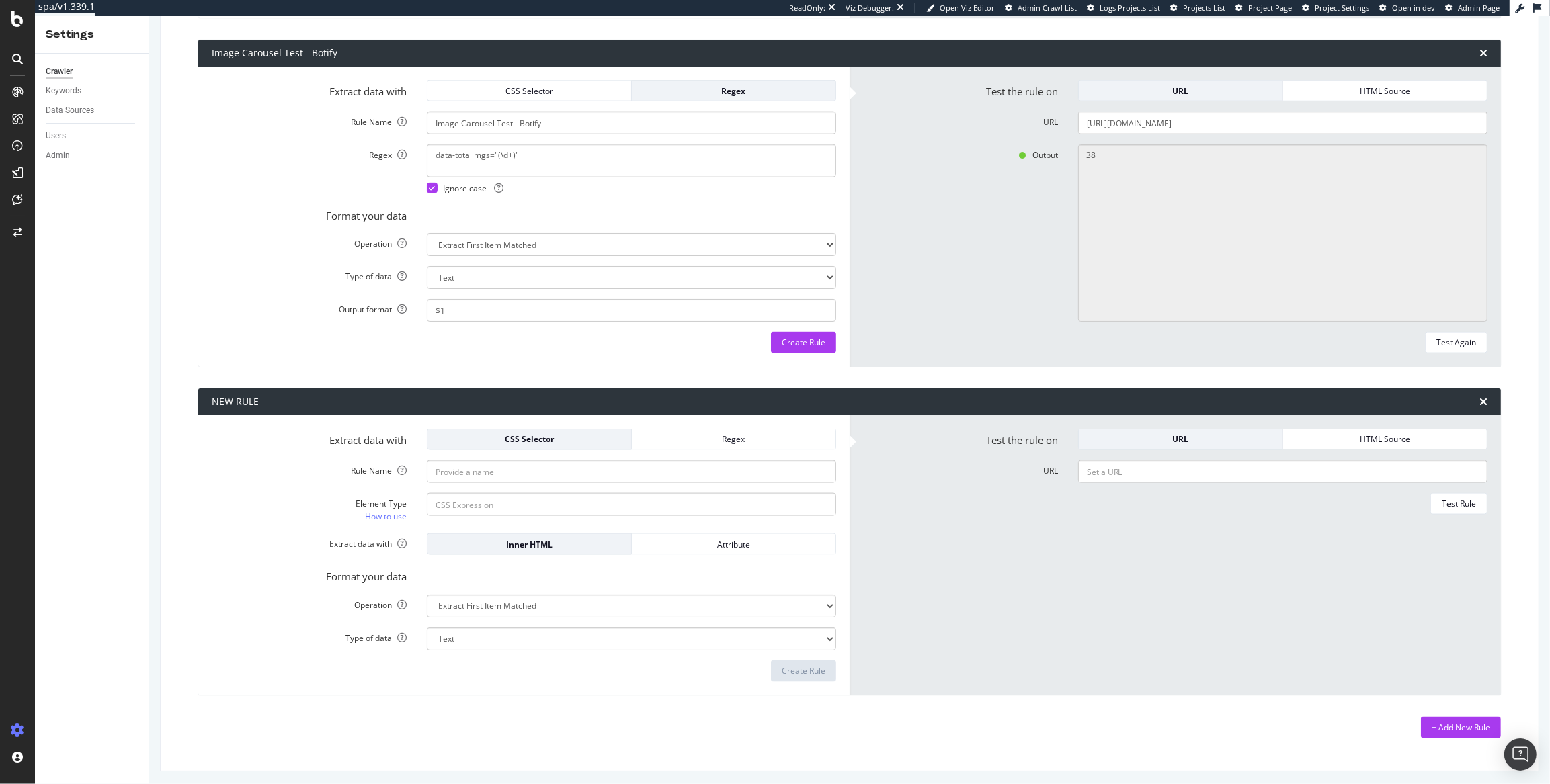
scroll to position [2019, 0]
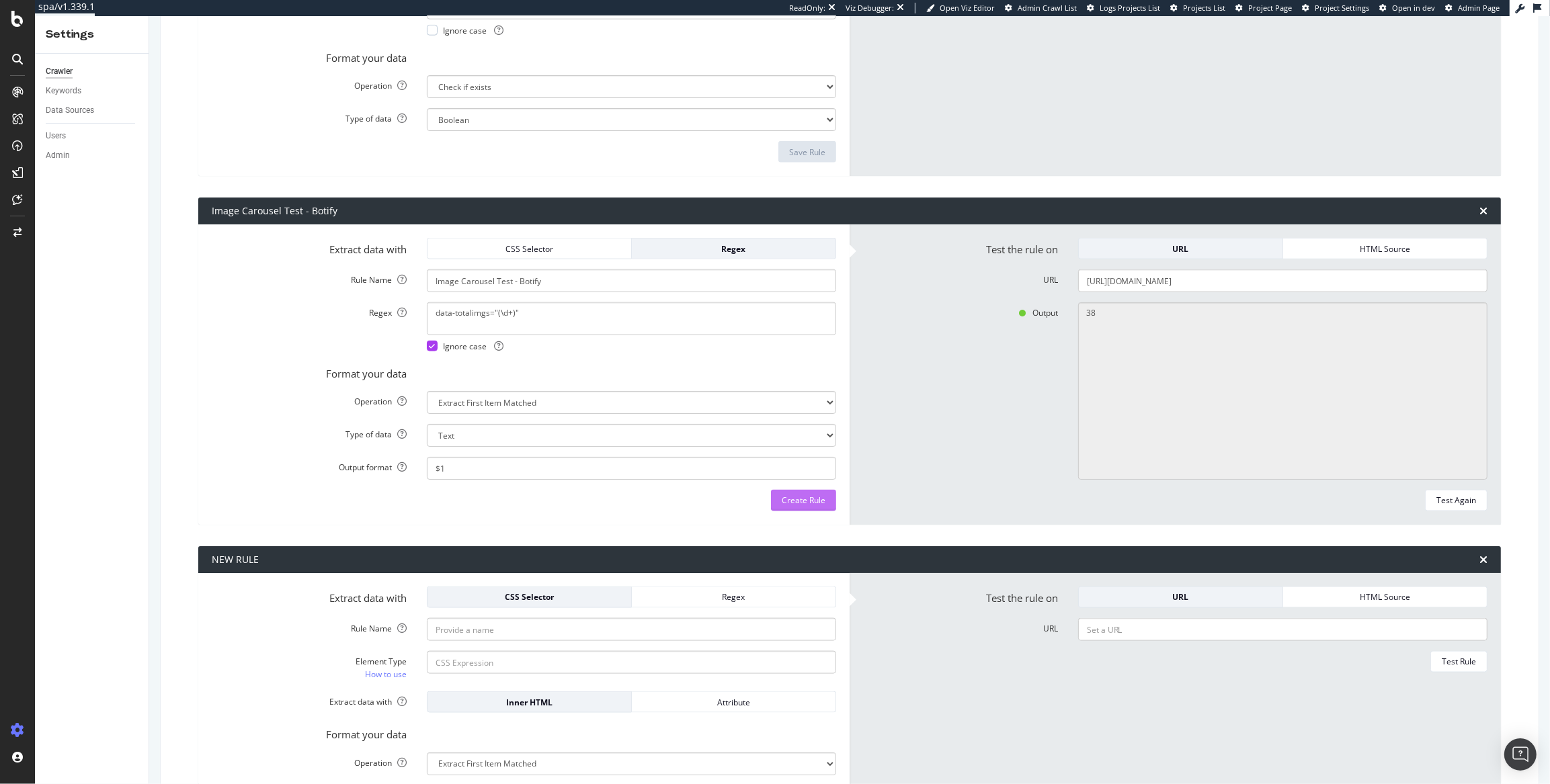
click at [804, 500] on div "Create Rule" at bounding box center [803, 500] width 44 height 12
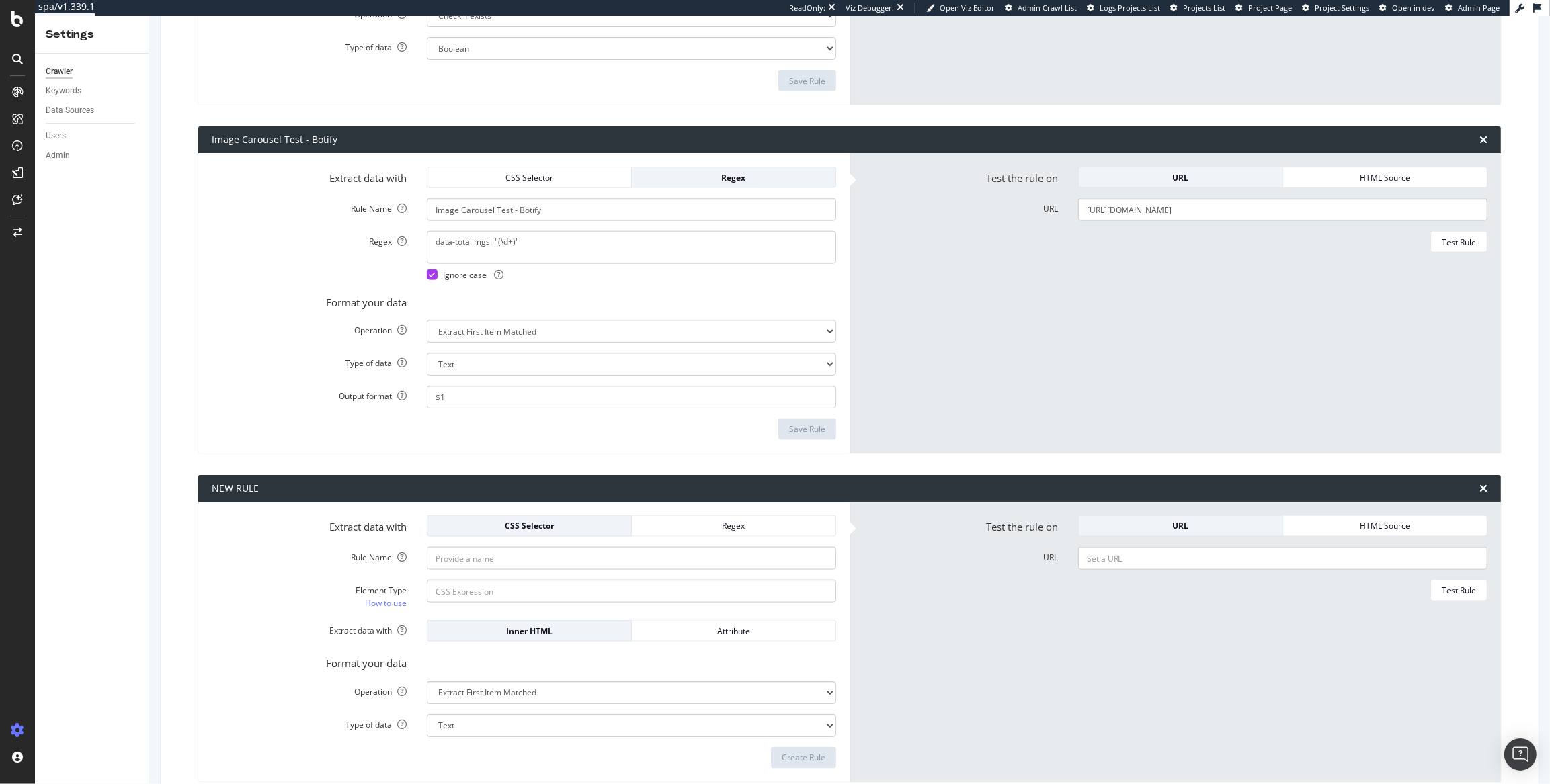
scroll to position [2080, 0]
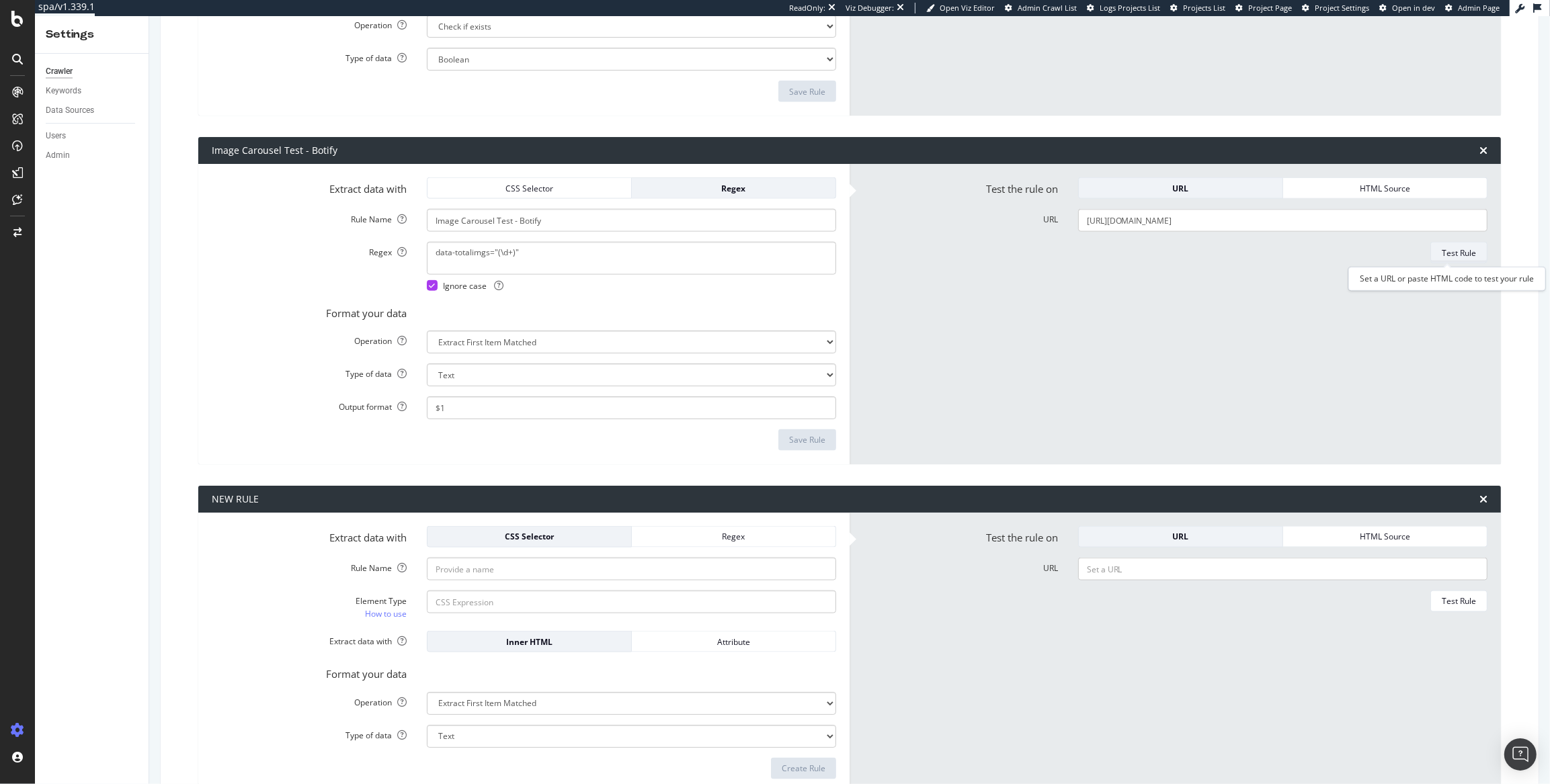
click at [1389, 248] on div "Test Rule" at bounding box center [1458, 253] width 34 height 12
click at [1294, 219] on input "https://www.homes.com/property/1507-mariposa-dr-corona-ca/9ce2n7dw1d7lh/" at bounding box center [1283, 220] width 409 height 23
drag, startPoint x: 1409, startPoint y: 215, endPoint x: 999, endPoint y: 191, distance: 410.7
click at [999, 191] on form "Test the rule on URL HTML Source URL https://www.homes.com/property/1507-maripo…" at bounding box center [1175, 314] width 624 height 274
paste input "710-garretson-ave-corona-ca/m8z4rhnrlcgt6"
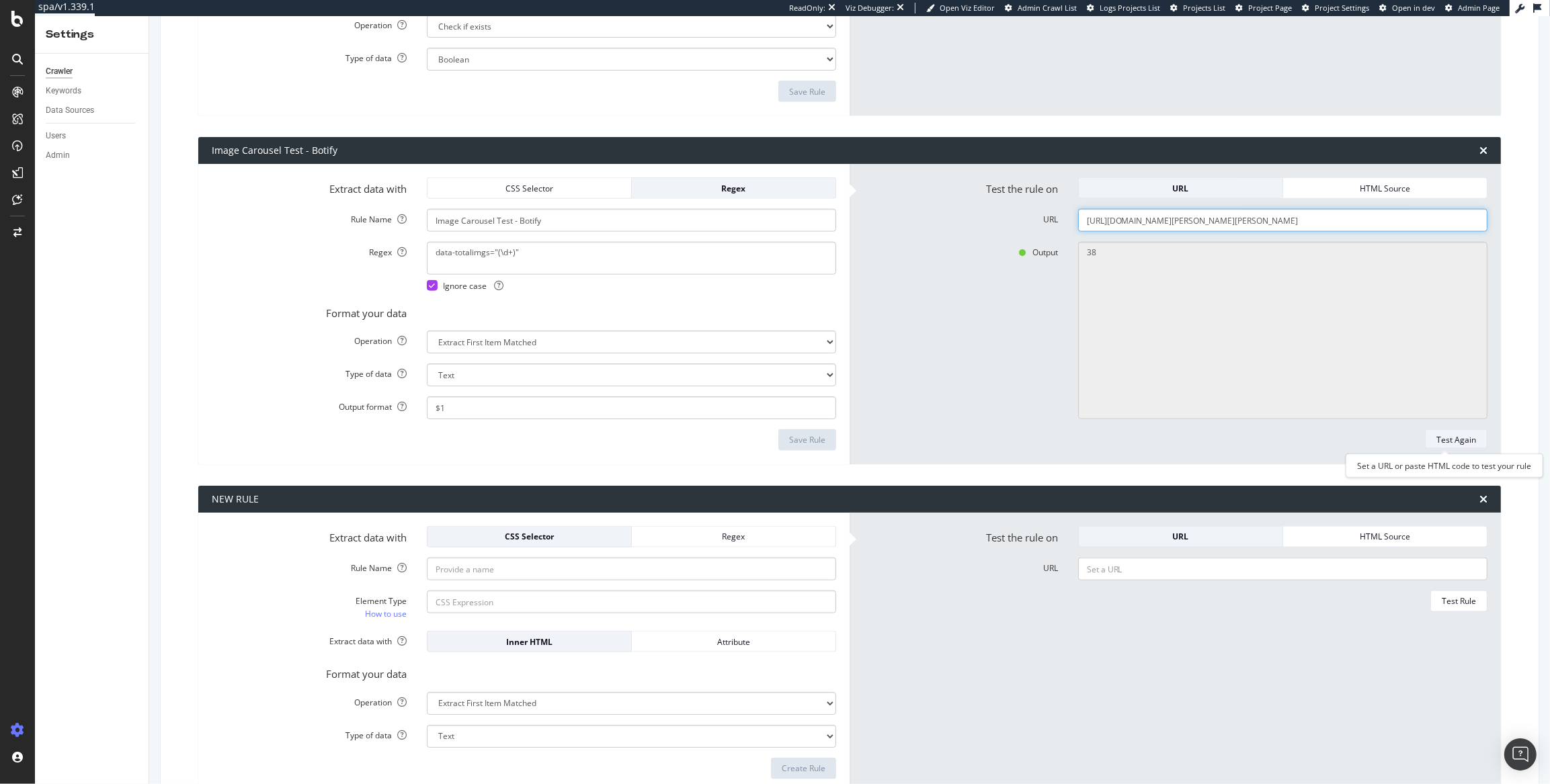
type input "https://www.homes.com/property/1710-garretson-ave-corona-ca/m8z4rhnrlcgt6/"
click at [1389, 440] on div "Test Again" at bounding box center [1456, 440] width 39 height 12
type textarea "45"
